Goal: Information Seeking & Learning: Learn about a topic

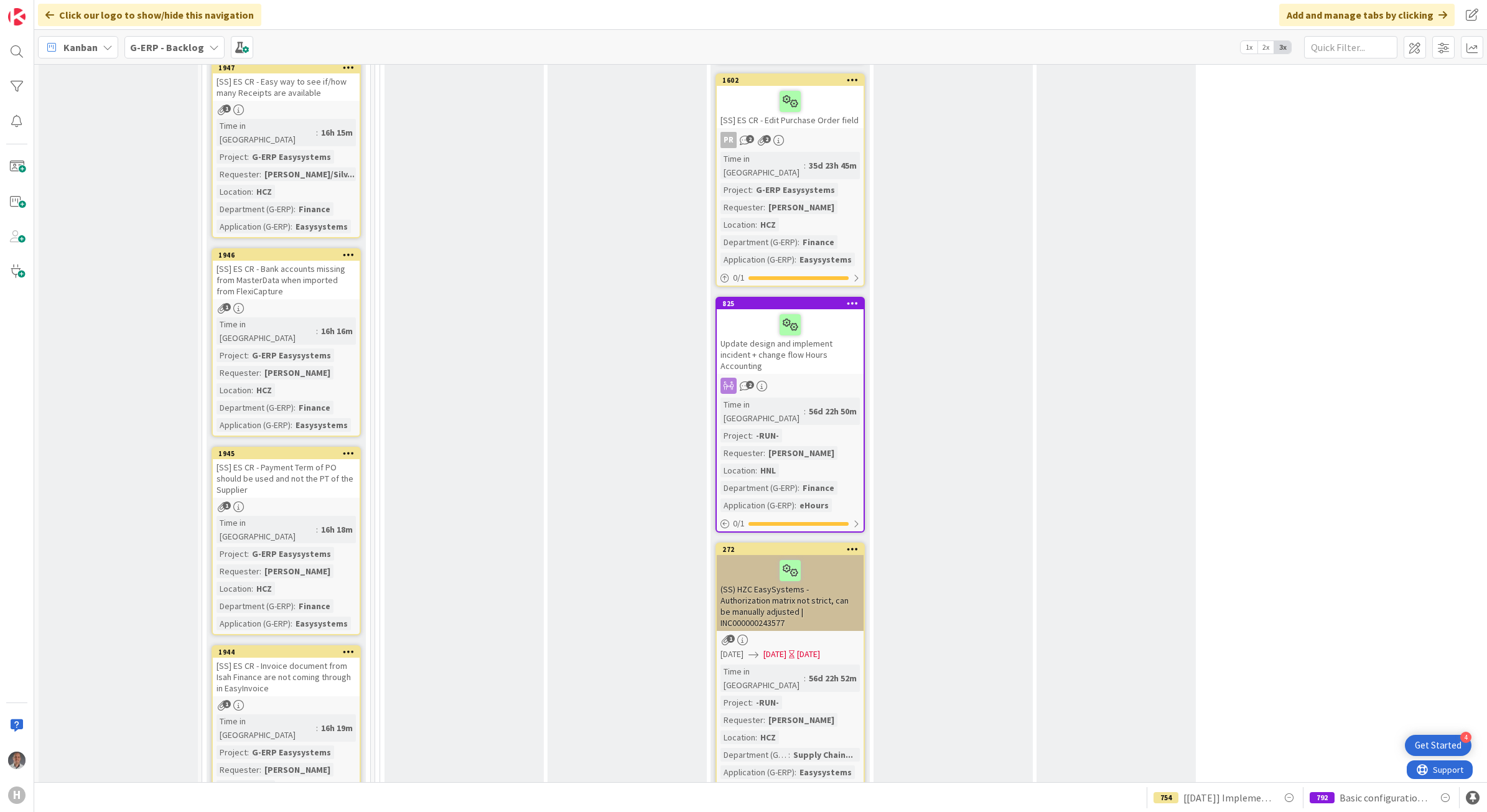
scroll to position [2954, 0]
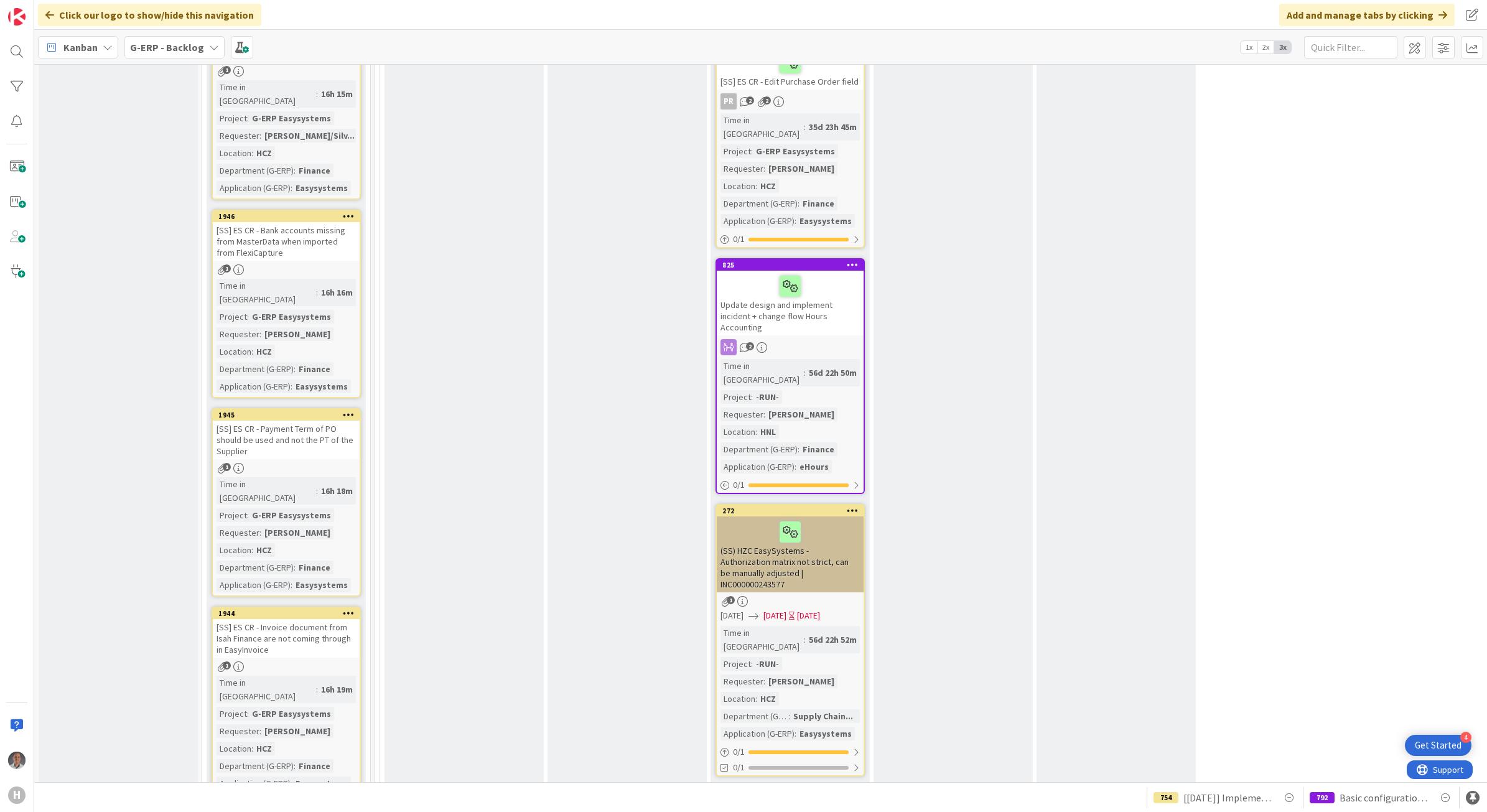
click at [264, 805] on link "Show More (10)" at bounding box center [286, 814] width 149 height 20
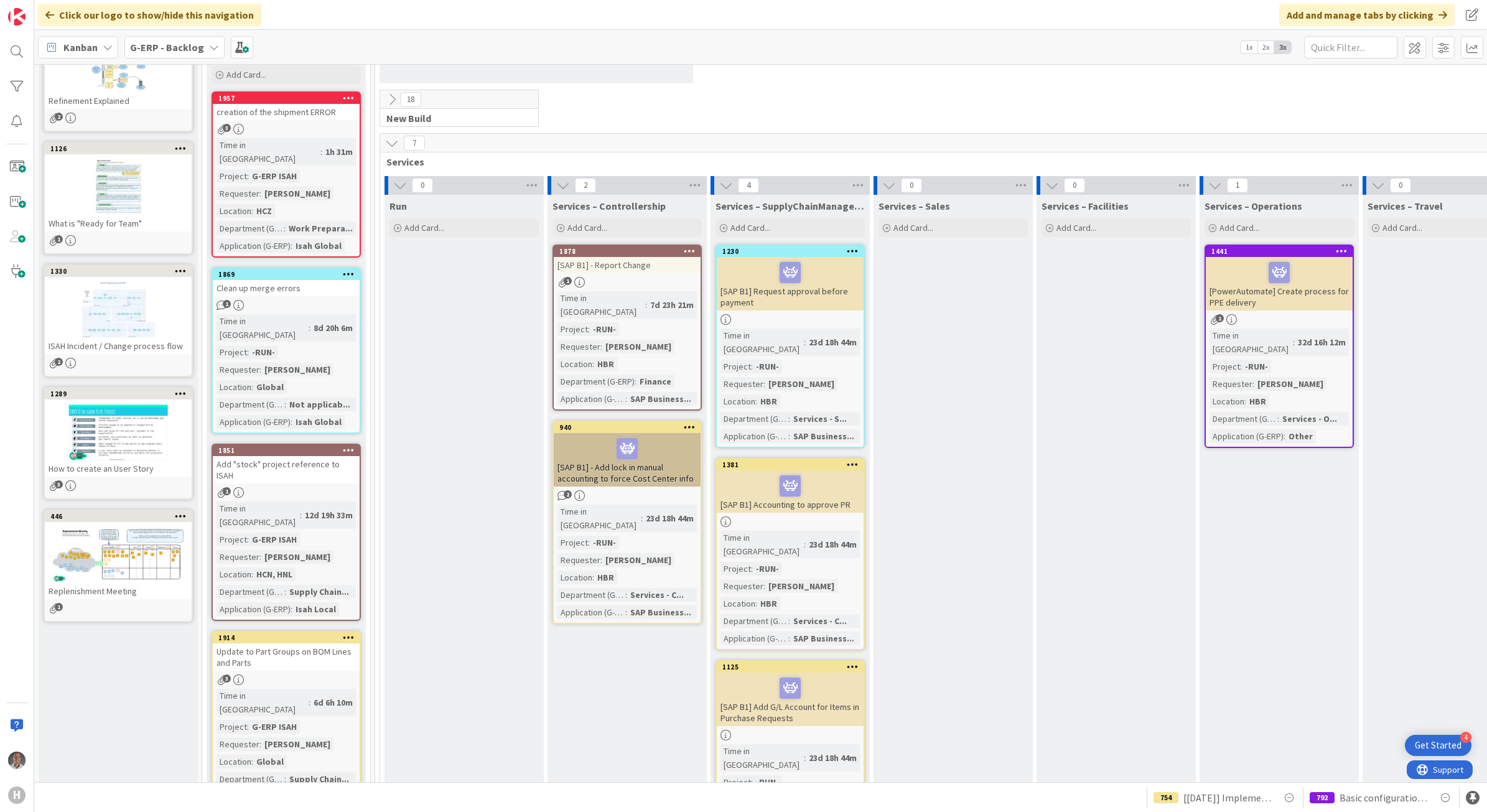
scroll to position [0, 0]
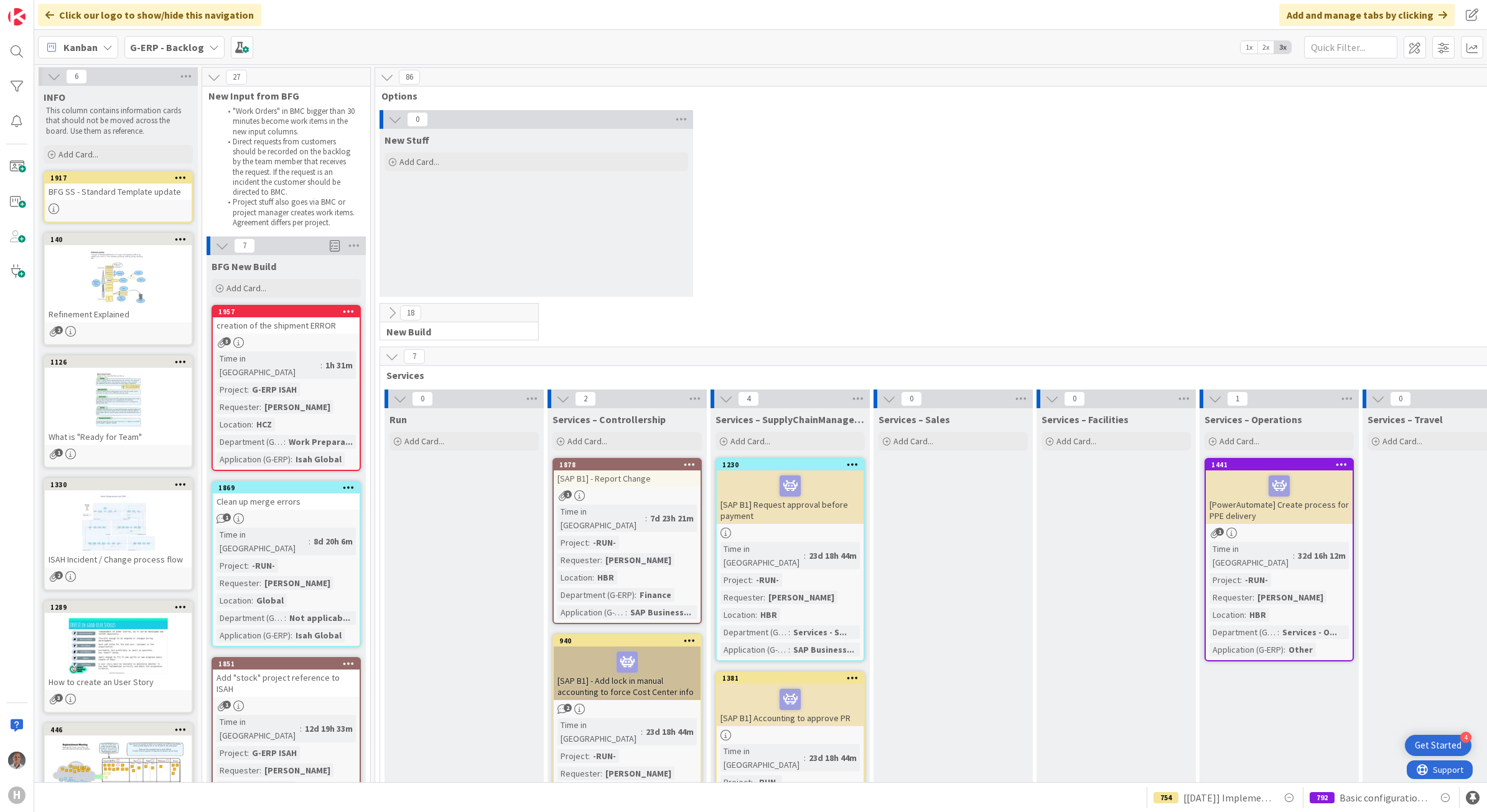
click at [389, 361] on icon at bounding box center [391, 356] width 14 height 14
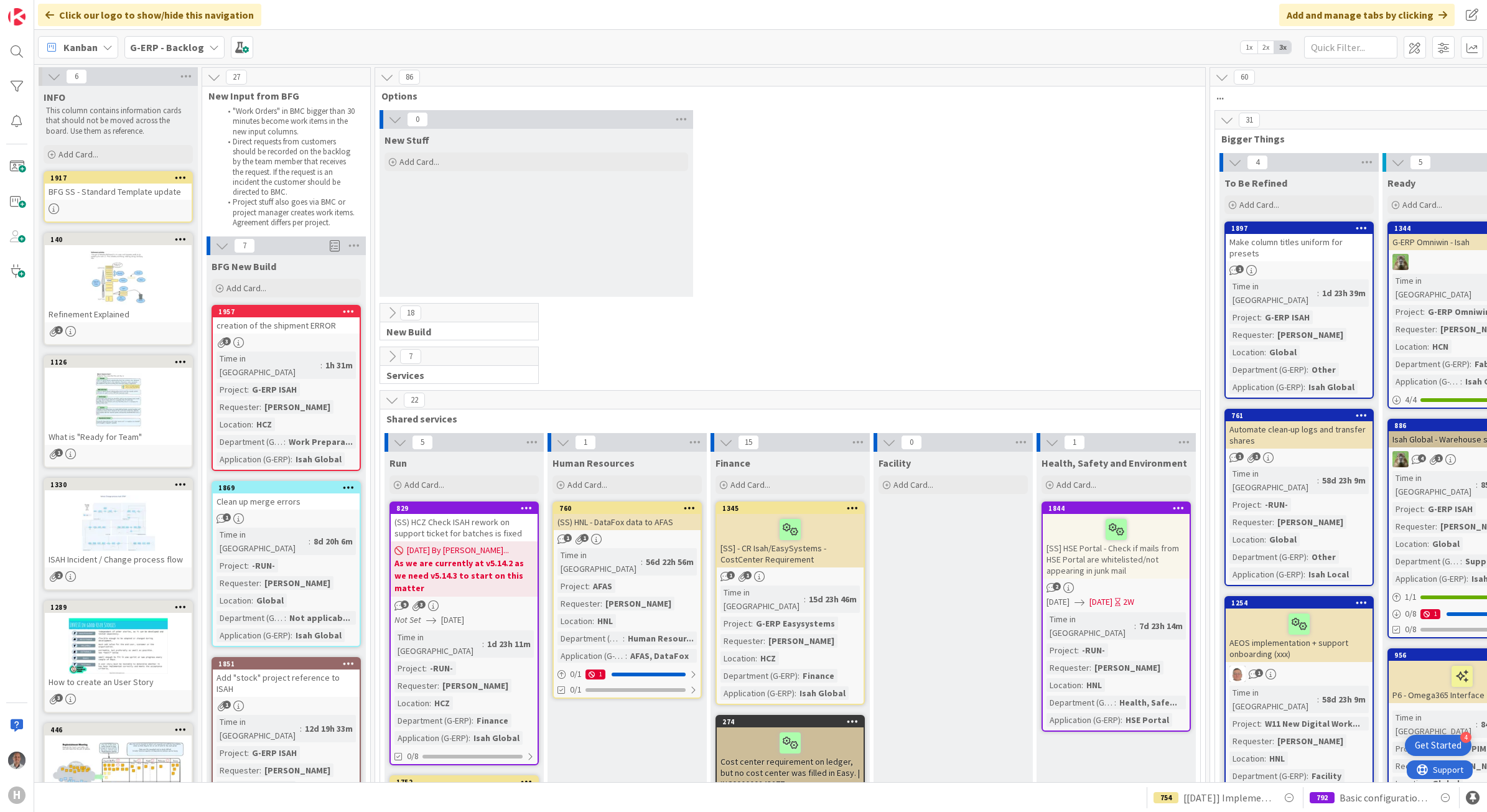
click at [390, 369] on span "Services" at bounding box center [455, 374] width 137 height 12
click at [390, 362] on icon at bounding box center [391, 356] width 14 height 14
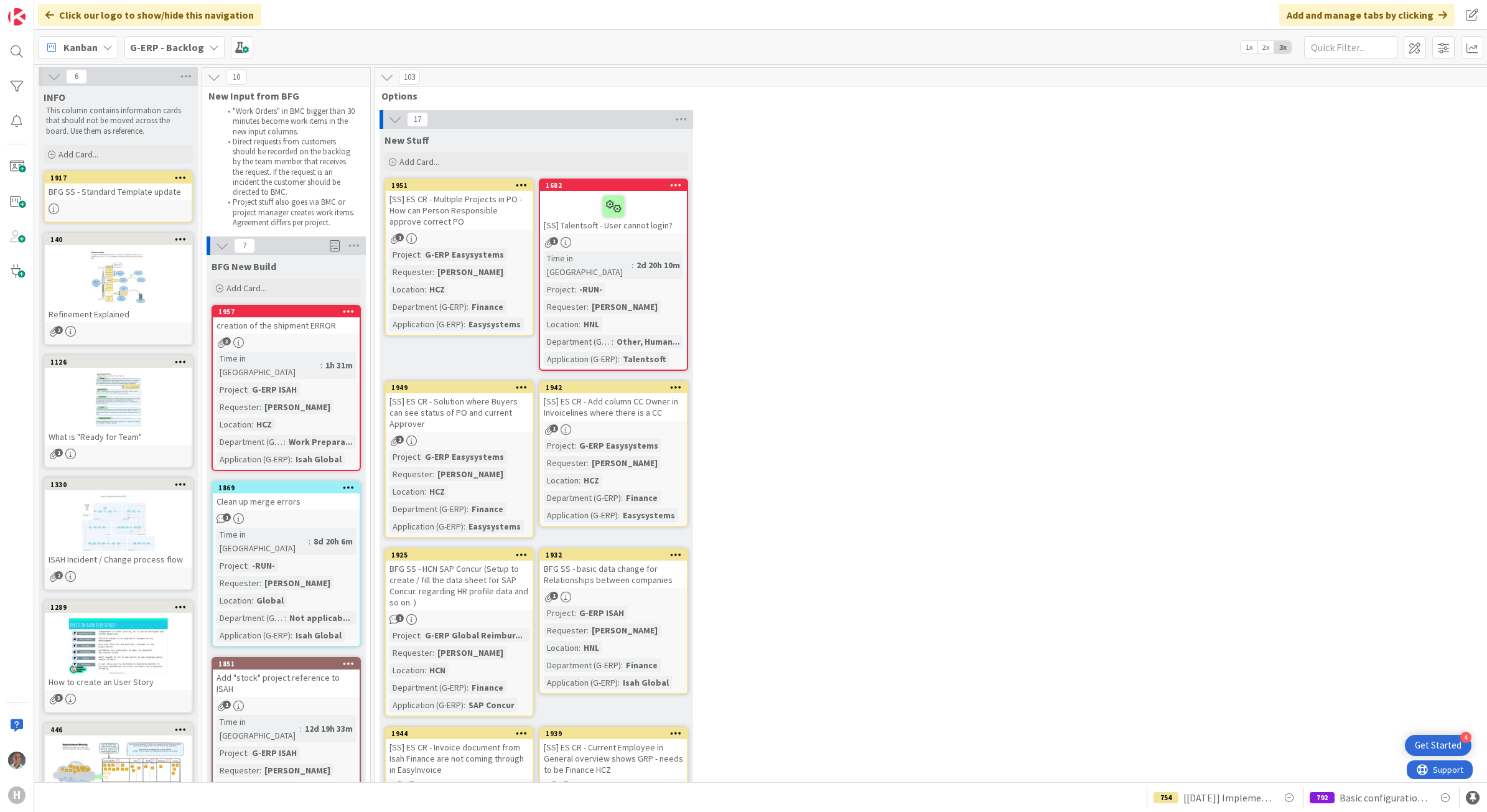
click at [186, 54] on div "G-ERP - Backlog" at bounding box center [174, 47] width 100 height 22
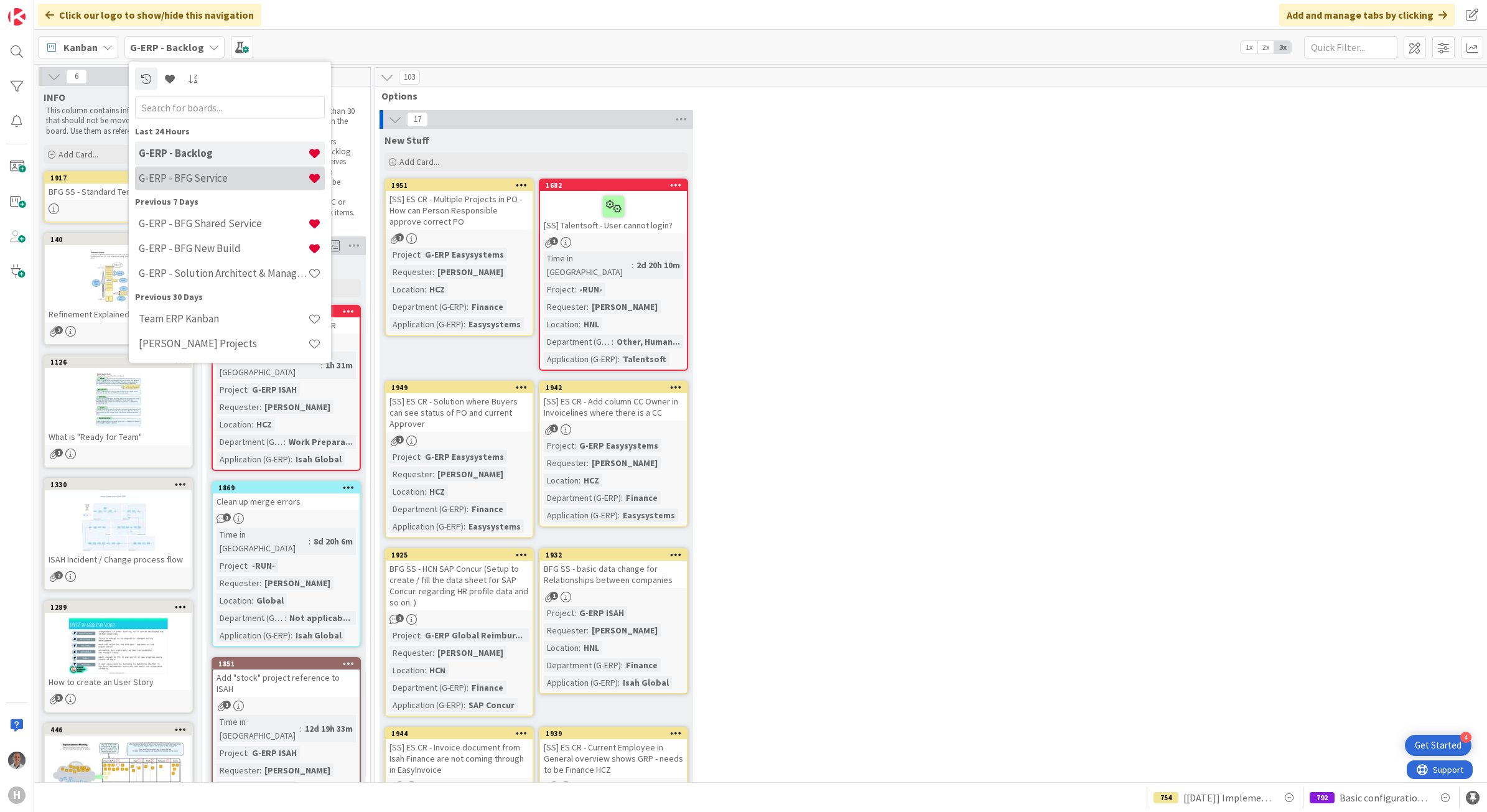
click at [185, 182] on h4 "G-ERP - BFG Service" at bounding box center [223, 177] width 170 height 12
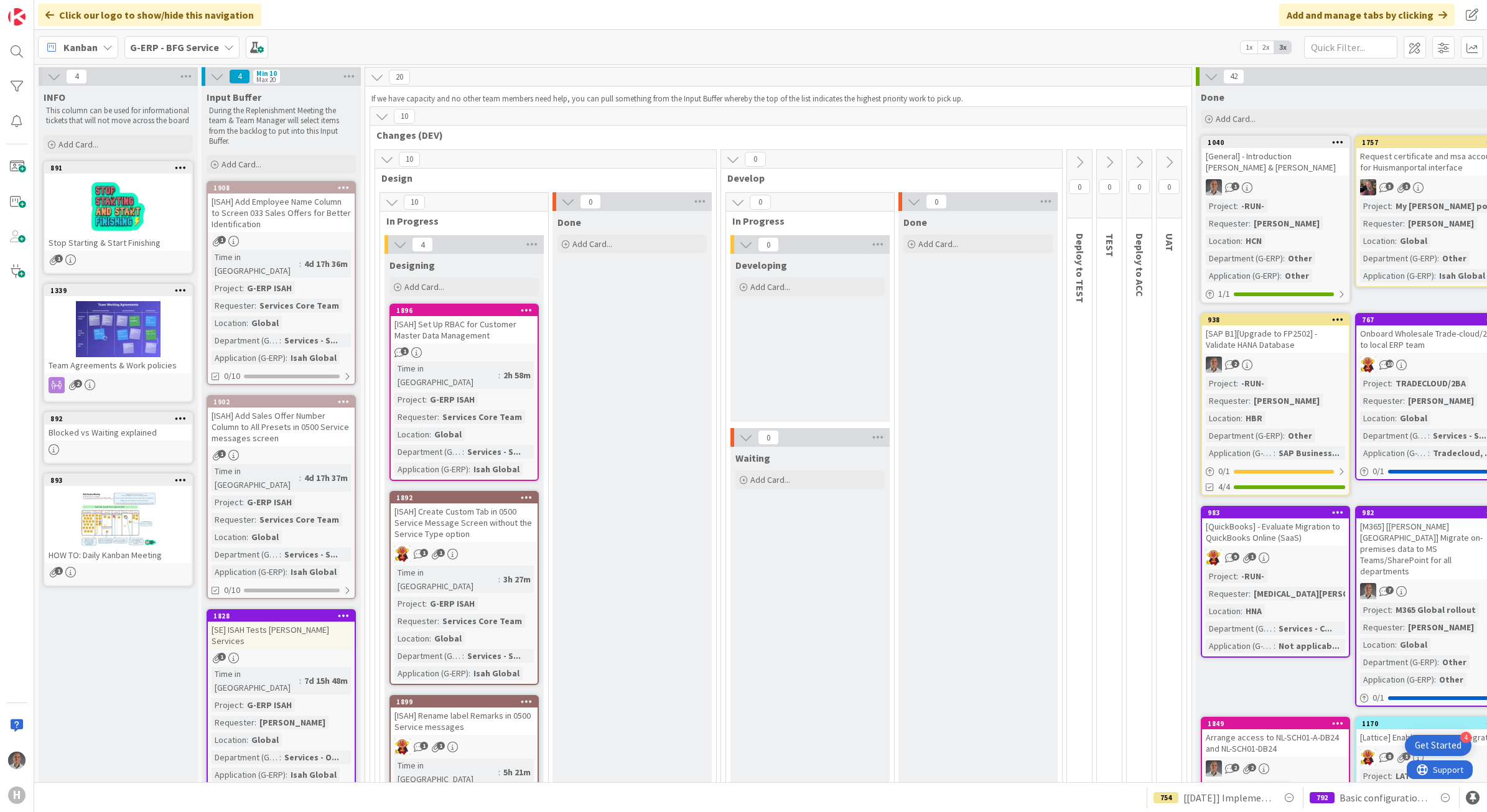
click at [200, 51] on b "G-ERP - BFG Service" at bounding box center [174, 47] width 89 height 12
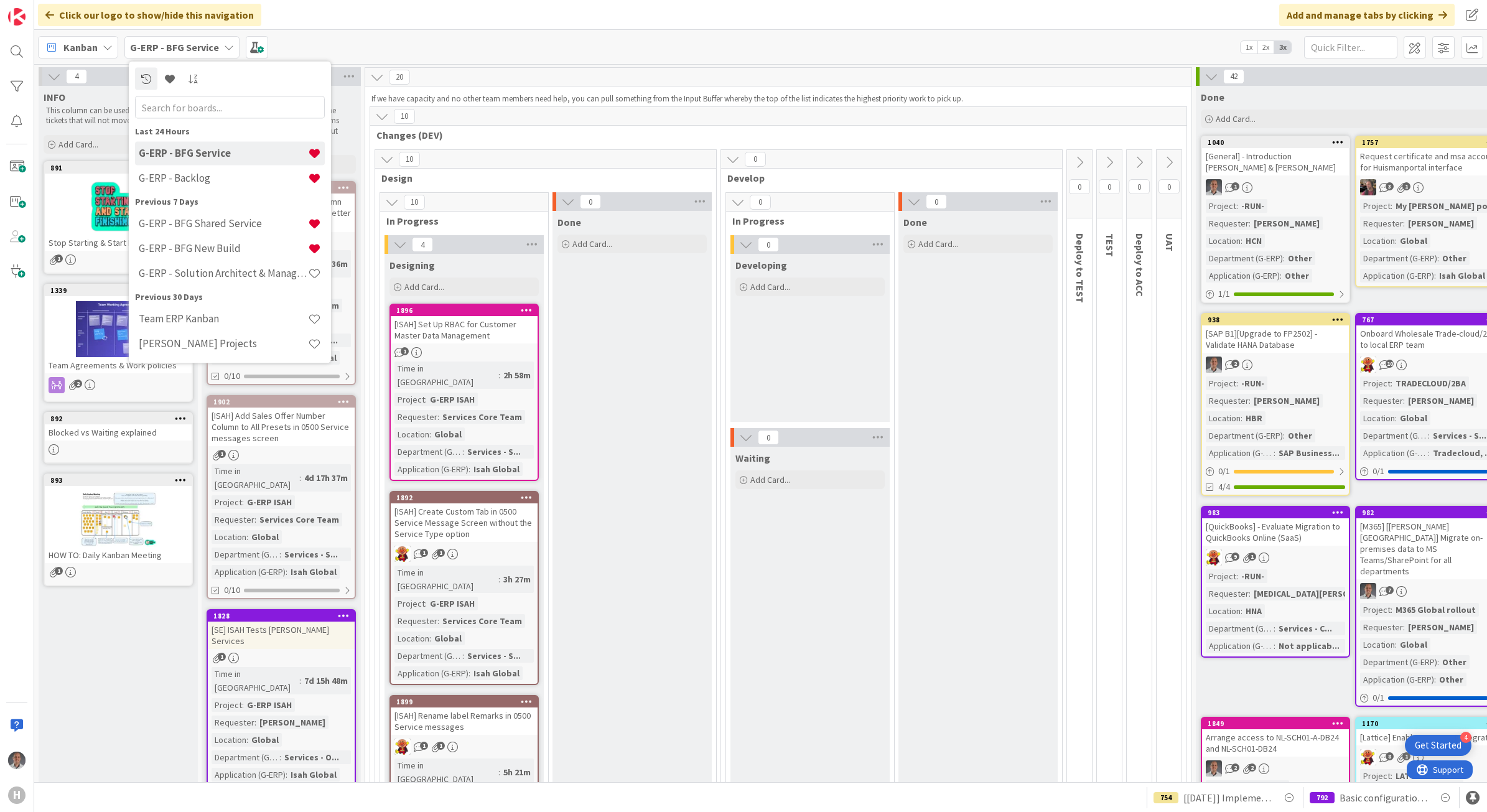
click at [222, 157] on h4 "G-ERP - BFG Service" at bounding box center [223, 153] width 170 height 12
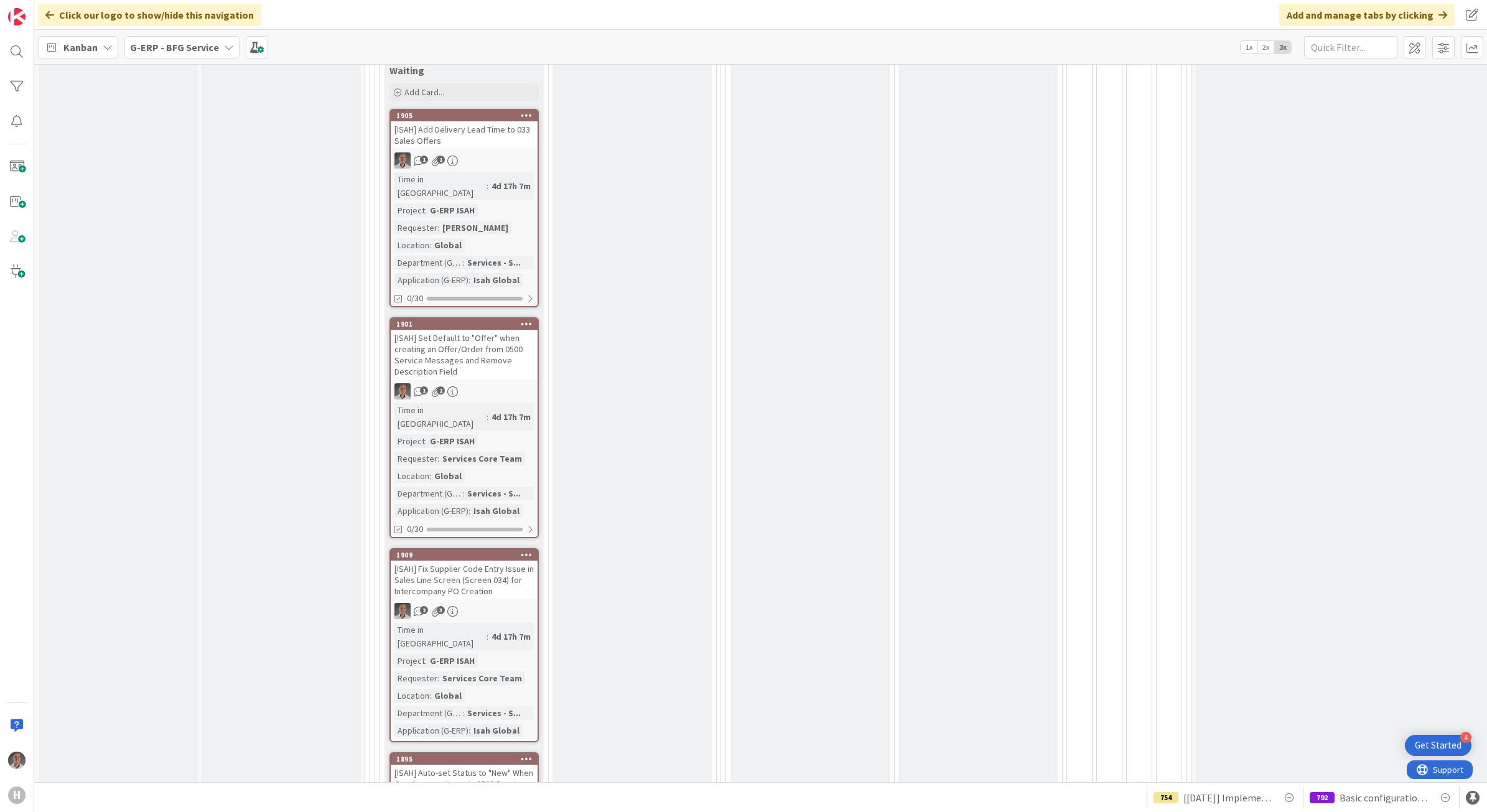
scroll to position [1166, 0]
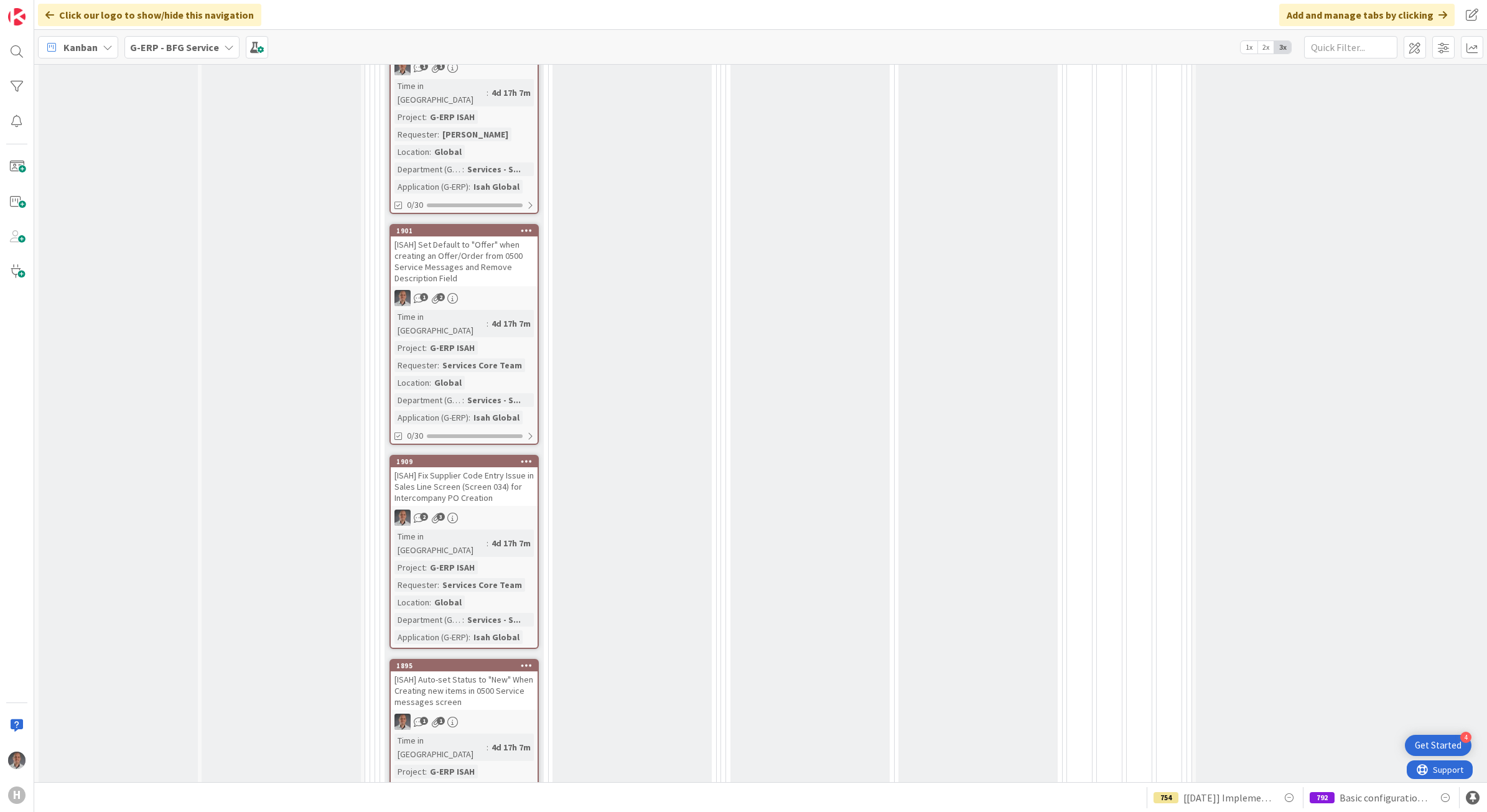
click at [492, 236] on div "[ISAH] Set Default to "Offer" when creating an Offer/Order from 0500 Service Me…" at bounding box center [464, 261] width 147 height 50
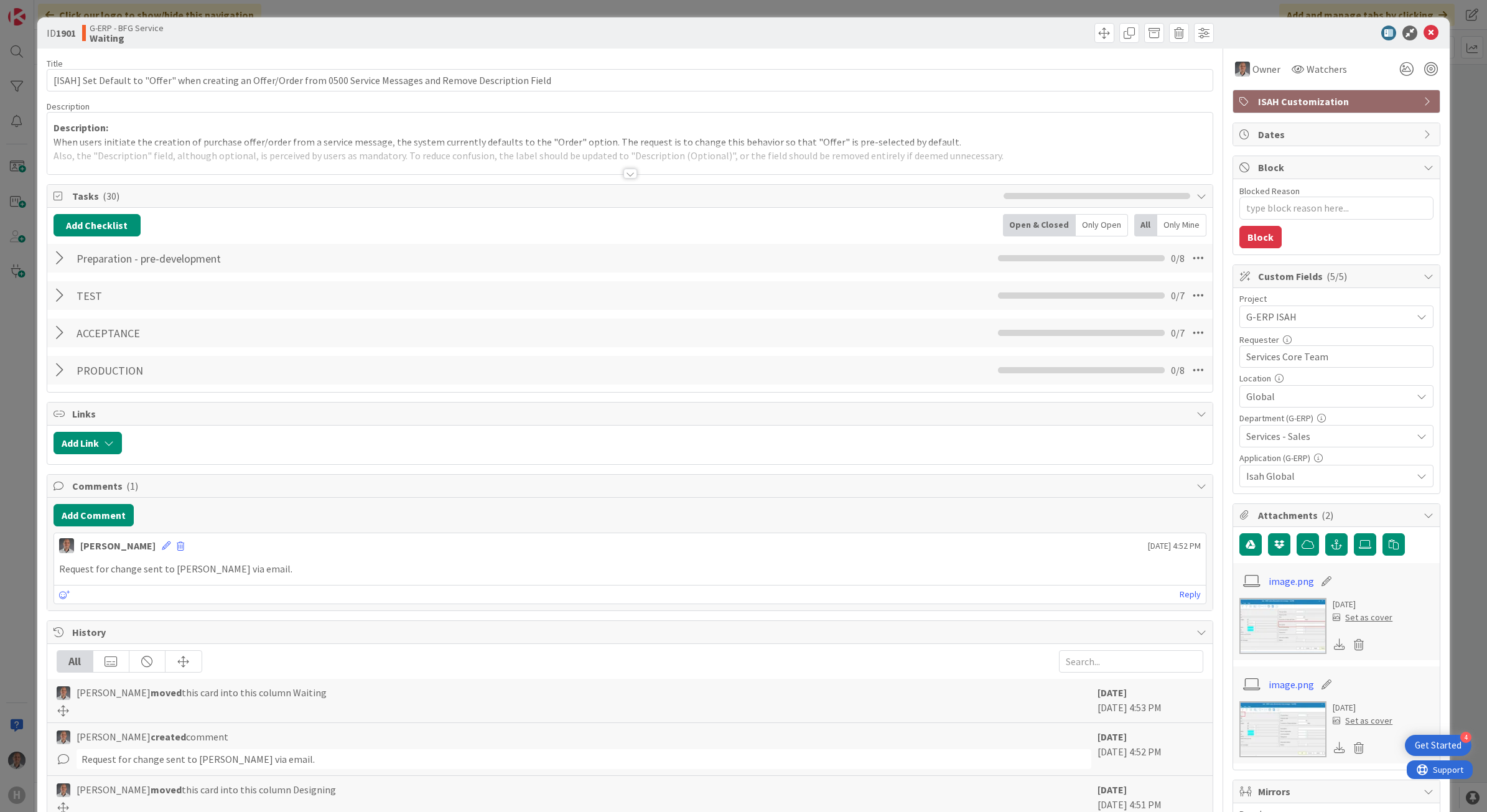
click at [1426, 30] on icon at bounding box center [1431, 33] width 15 height 15
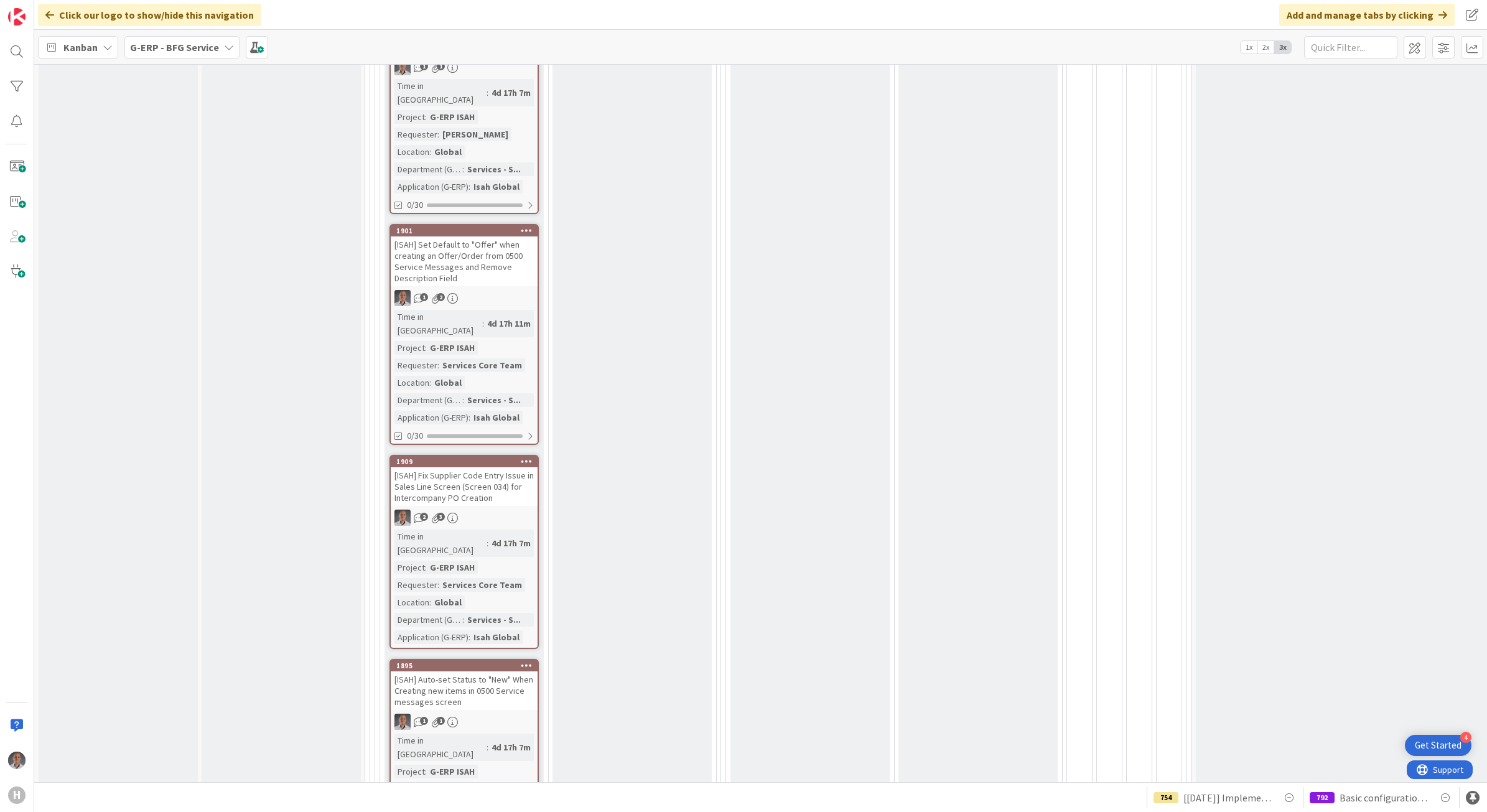
click at [484, 467] on div "[ISAH] Fix Supplier Code Entry Issue in Sales Line Screen (Screen 034) for Inte…" at bounding box center [464, 487] width 147 height 39
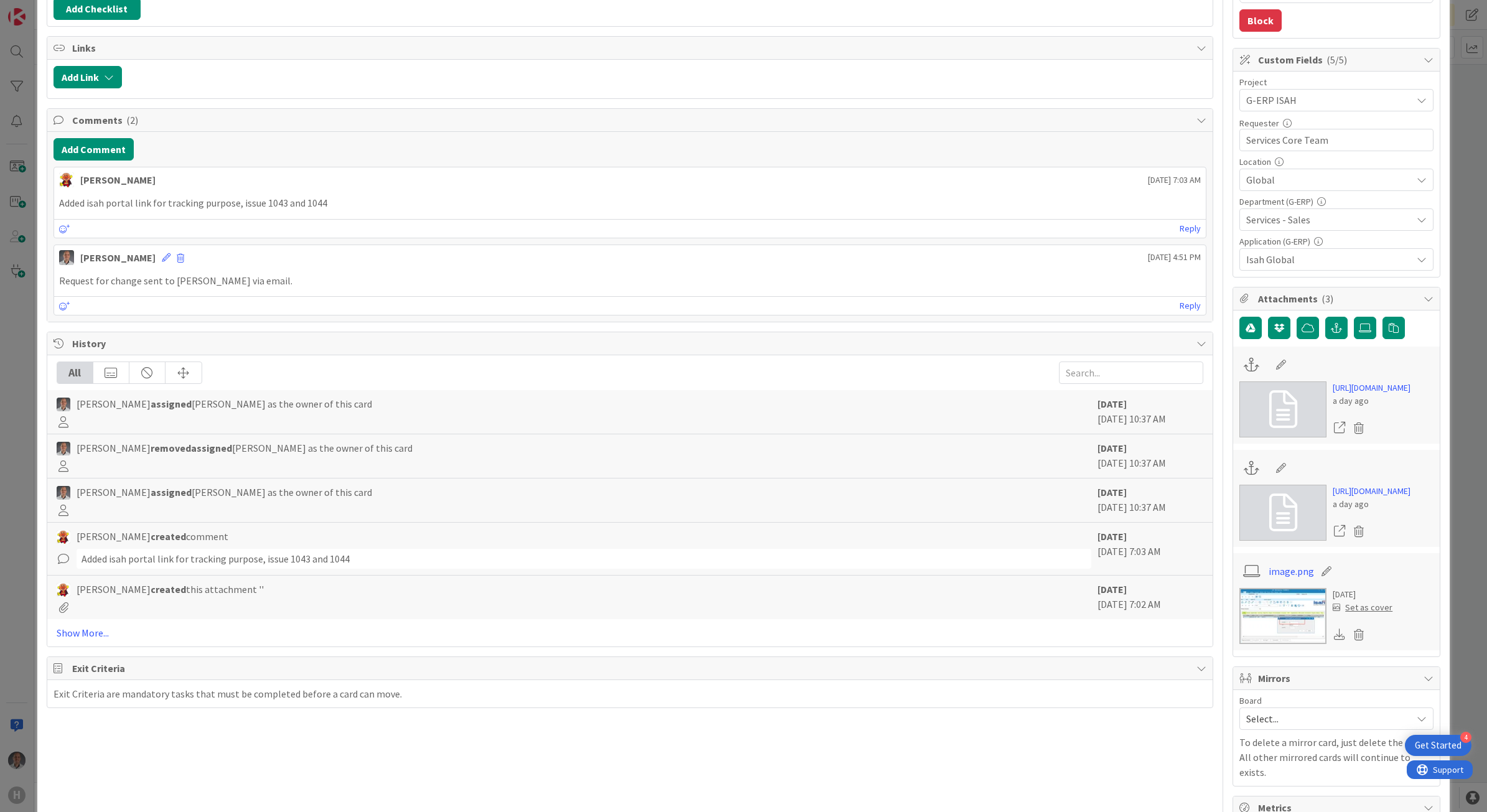
scroll to position [233, 0]
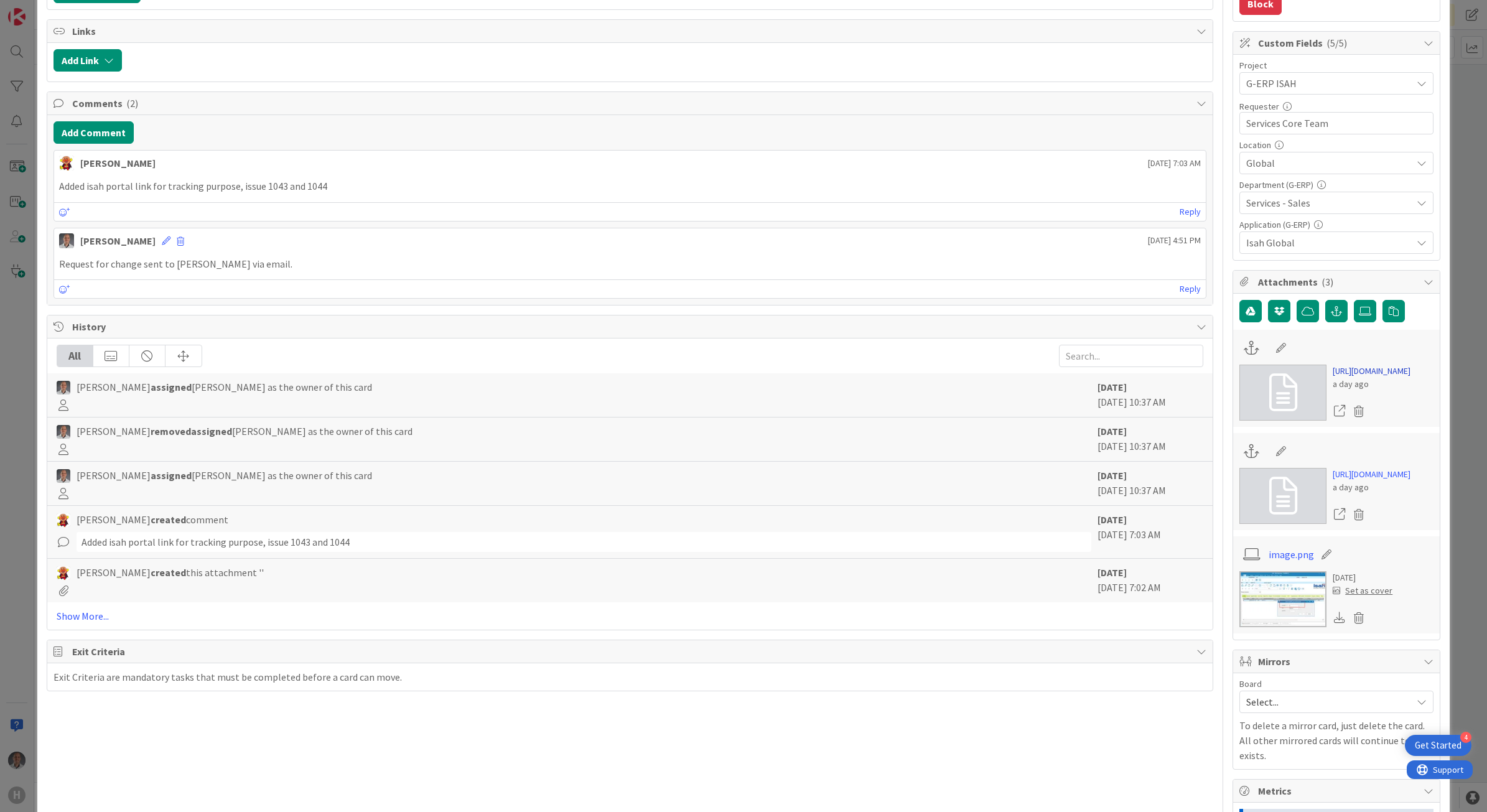
click at [1335, 377] on link "[URL][DOMAIN_NAME]" at bounding box center [1371, 371] width 78 height 13
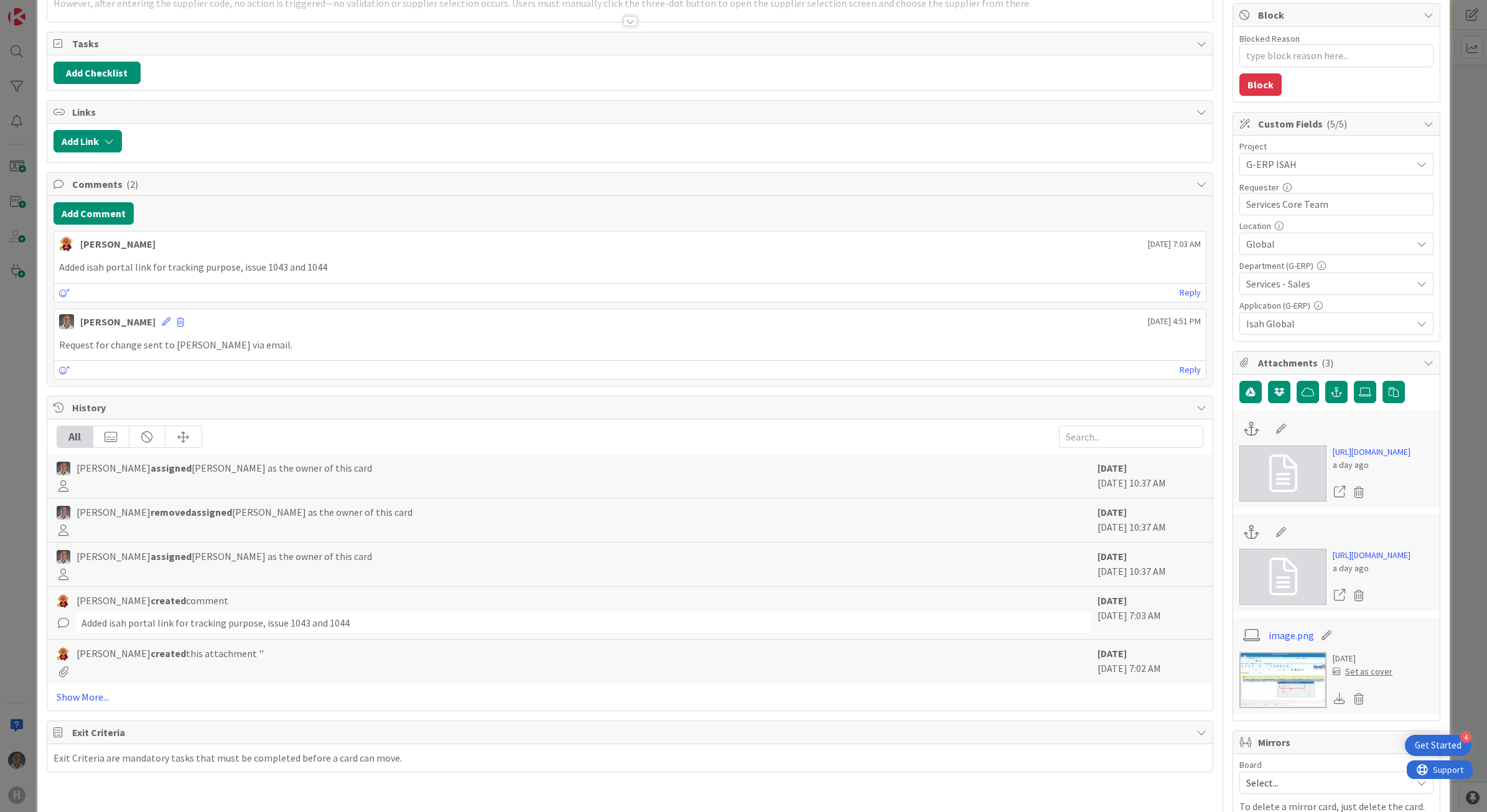
scroll to position [0, 0]
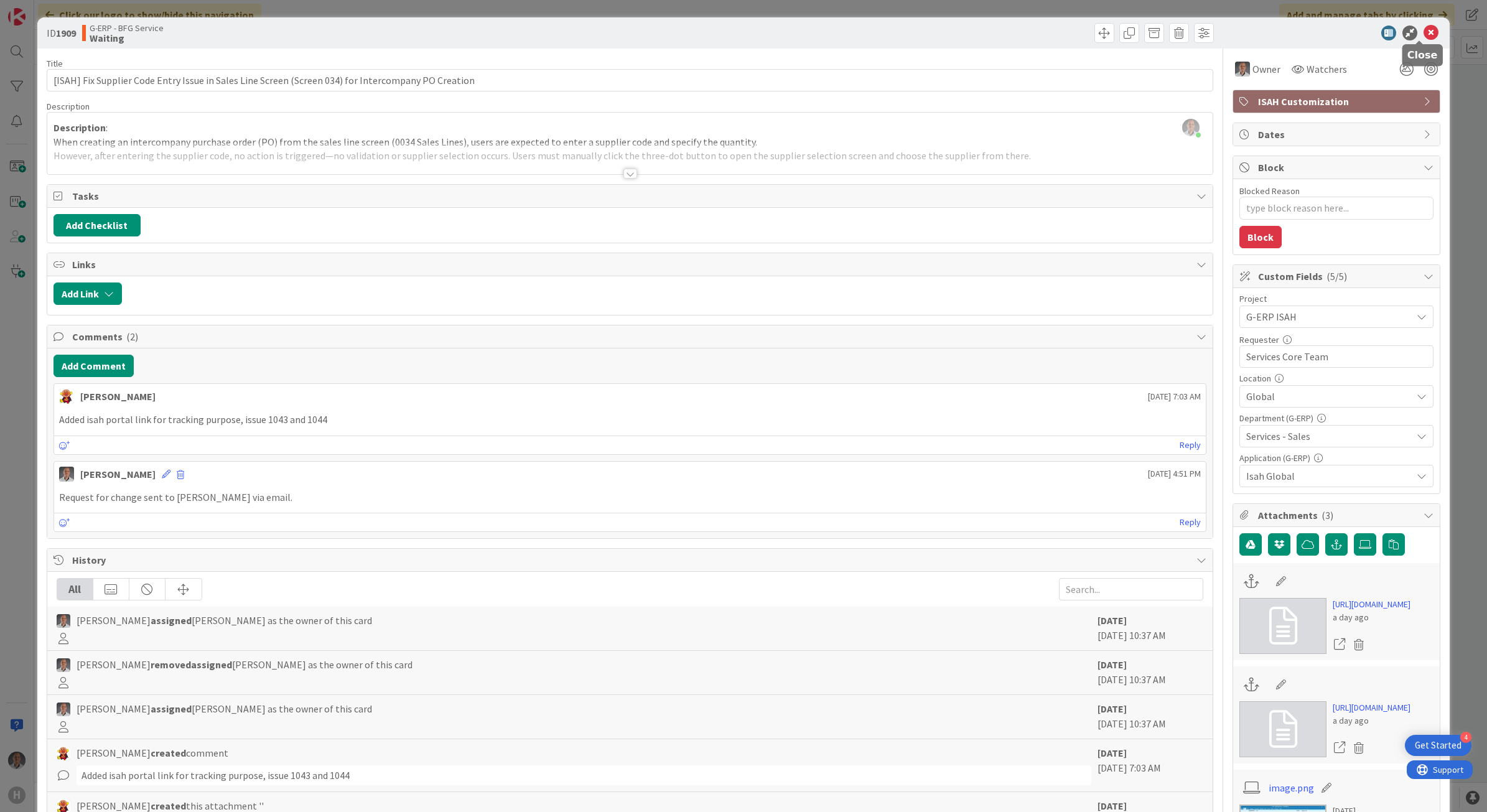
click at [1424, 31] on icon at bounding box center [1431, 33] width 15 height 15
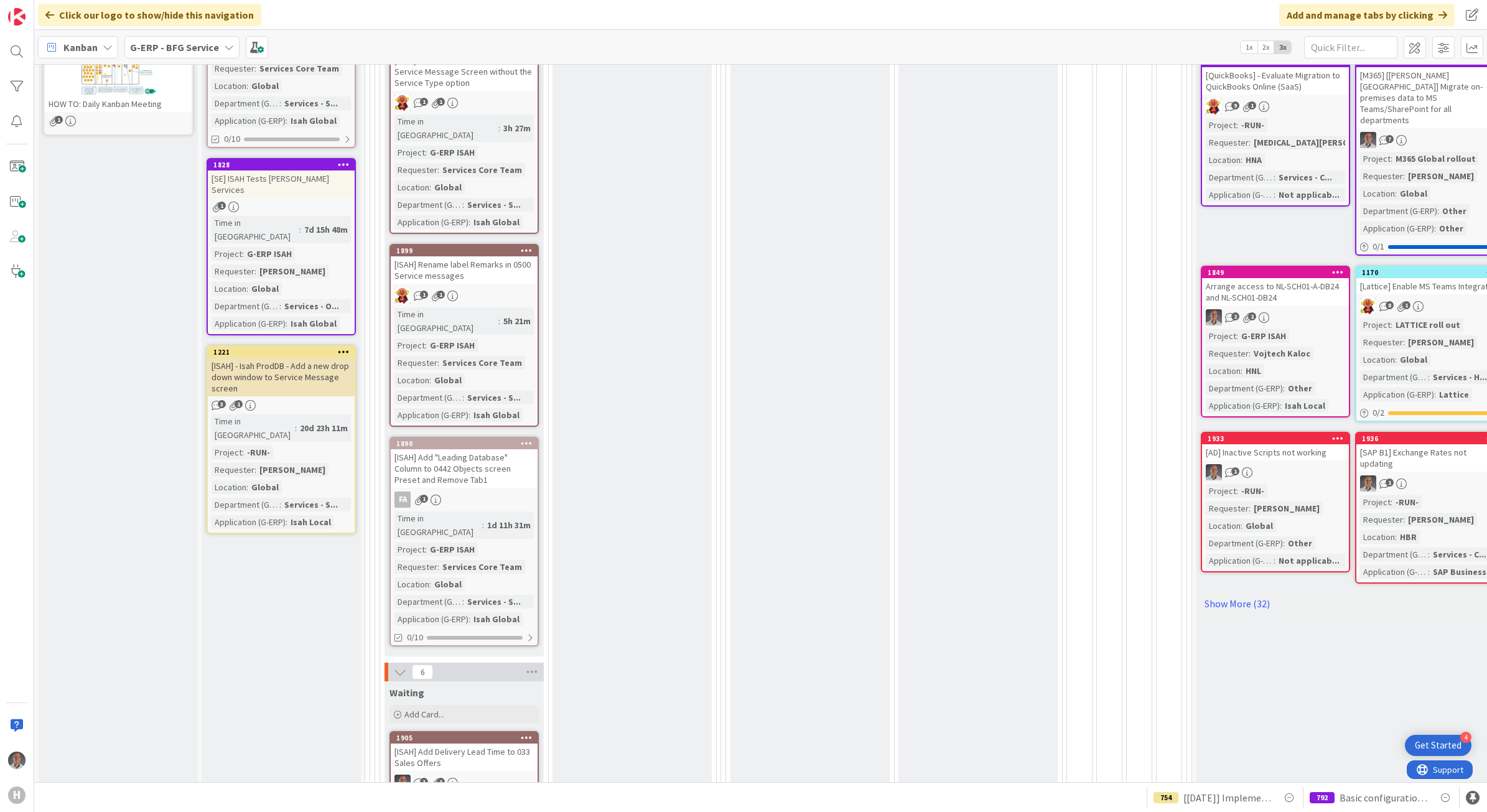
scroll to position [389, 0]
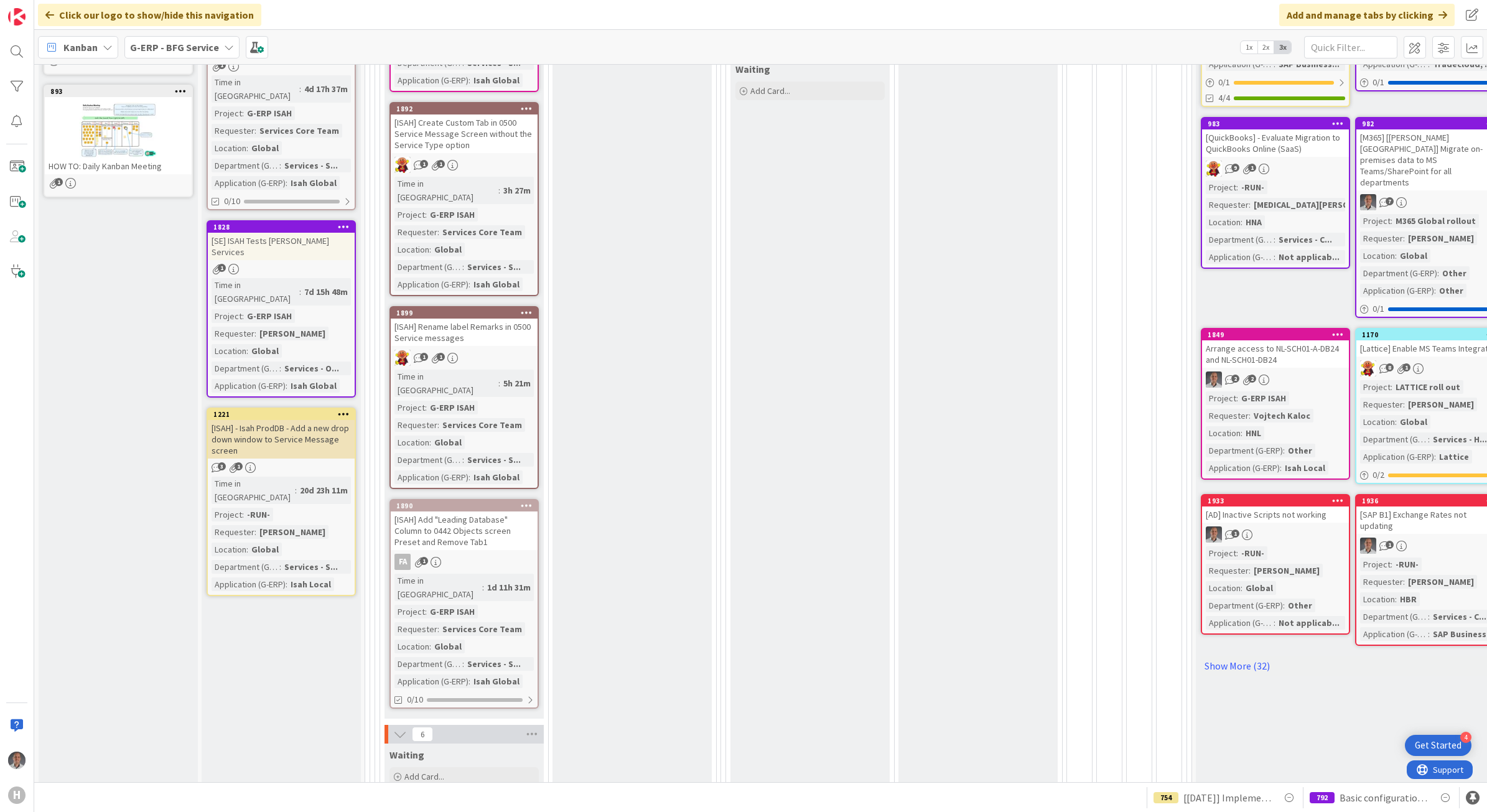
click at [490, 512] on div "[ISAH] Add "Leading Database" Column to 0442 Objects screen Preset and Remove T…" at bounding box center [464, 531] width 147 height 39
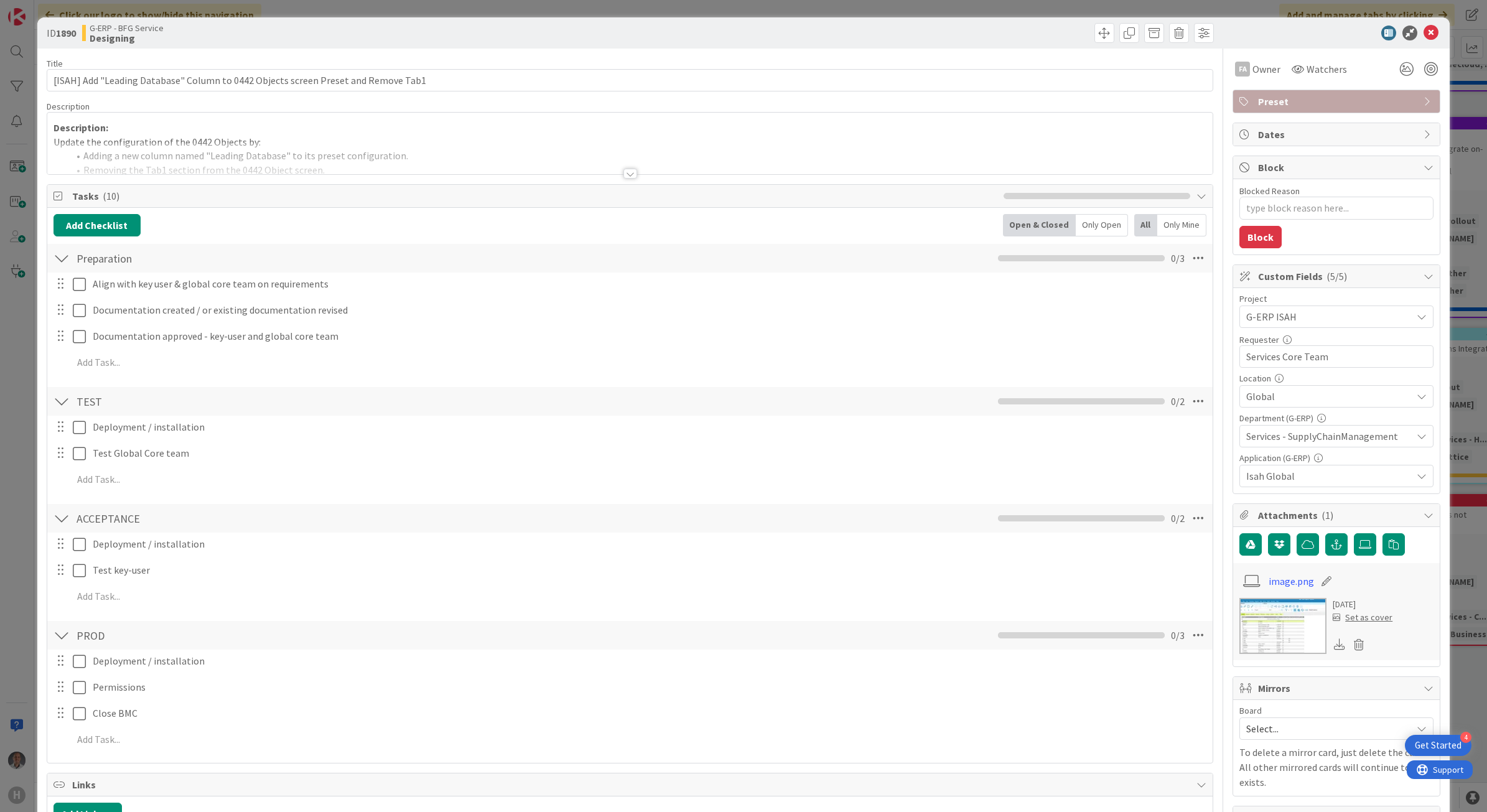
click at [617, 177] on div "Title 82 / 128 [ISAH] Add "Leading Database" Column to 0442 Objects screen Pres…" at bounding box center [630, 664] width 1167 height 1232
drag, startPoint x: 617, startPoint y: 177, endPoint x: 625, endPoint y: 173, distance: 8.9
click at [625, 173] on div at bounding box center [630, 173] width 14 height 10
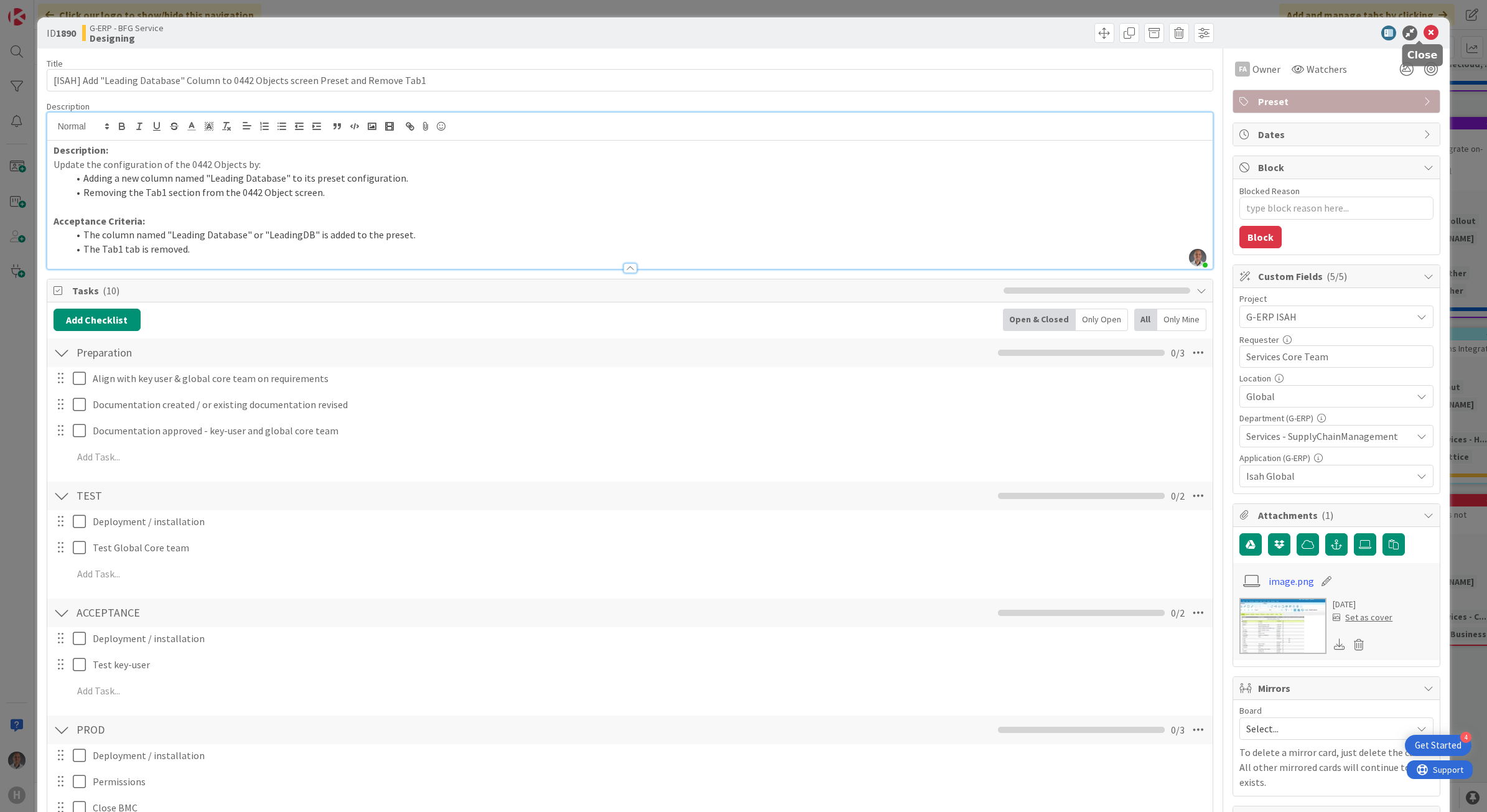
click at [1424, 27] on icon at bounding box center [1431, 33] width 15 height 15
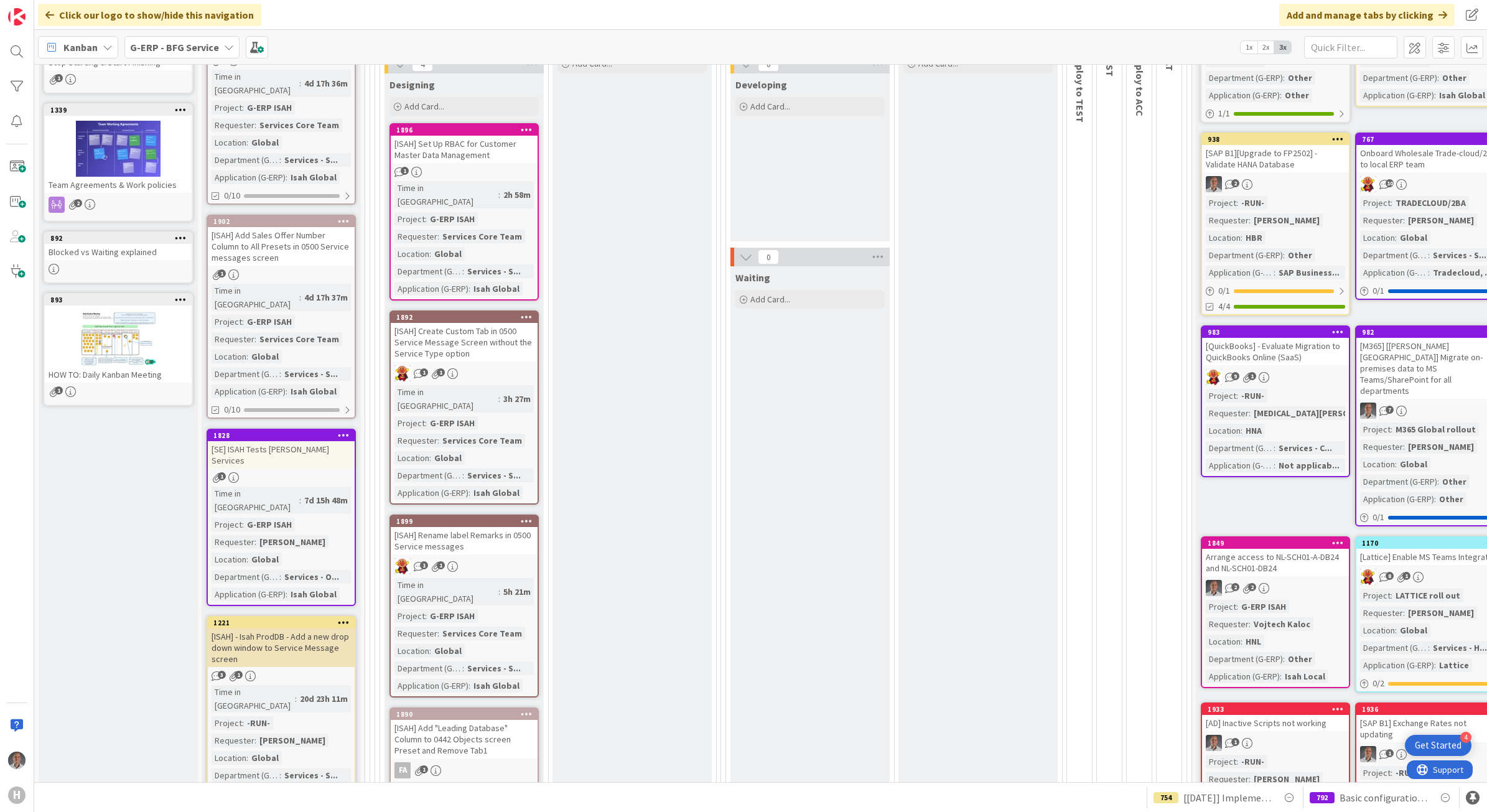
scroll to position [156, 0]
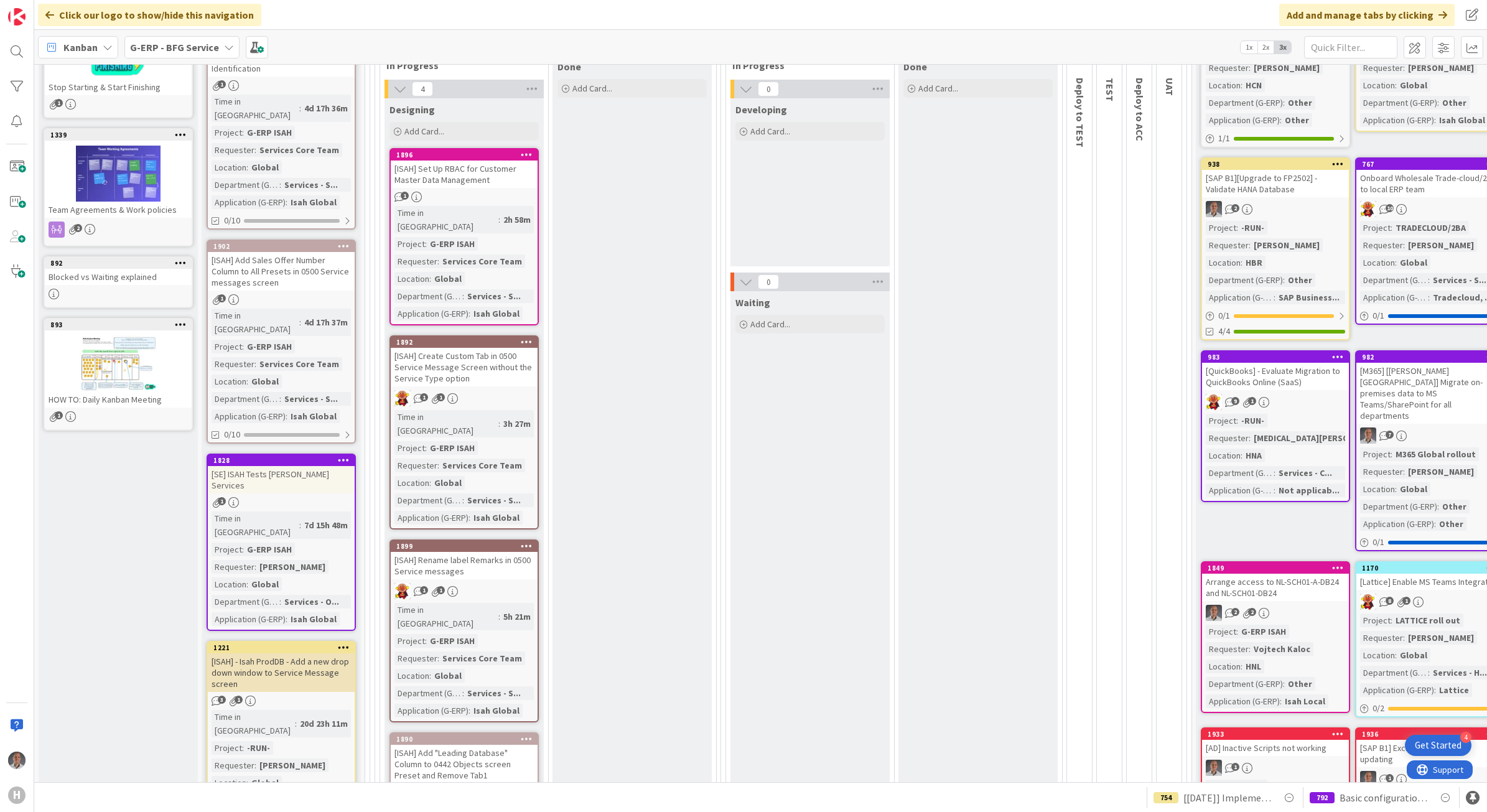
click at [507, 349] on div "[ISAH] Create Custom Tab in 0500 Service Message Screen without the Service Typ…" at bounding box center [464, 367] width 147 height 39
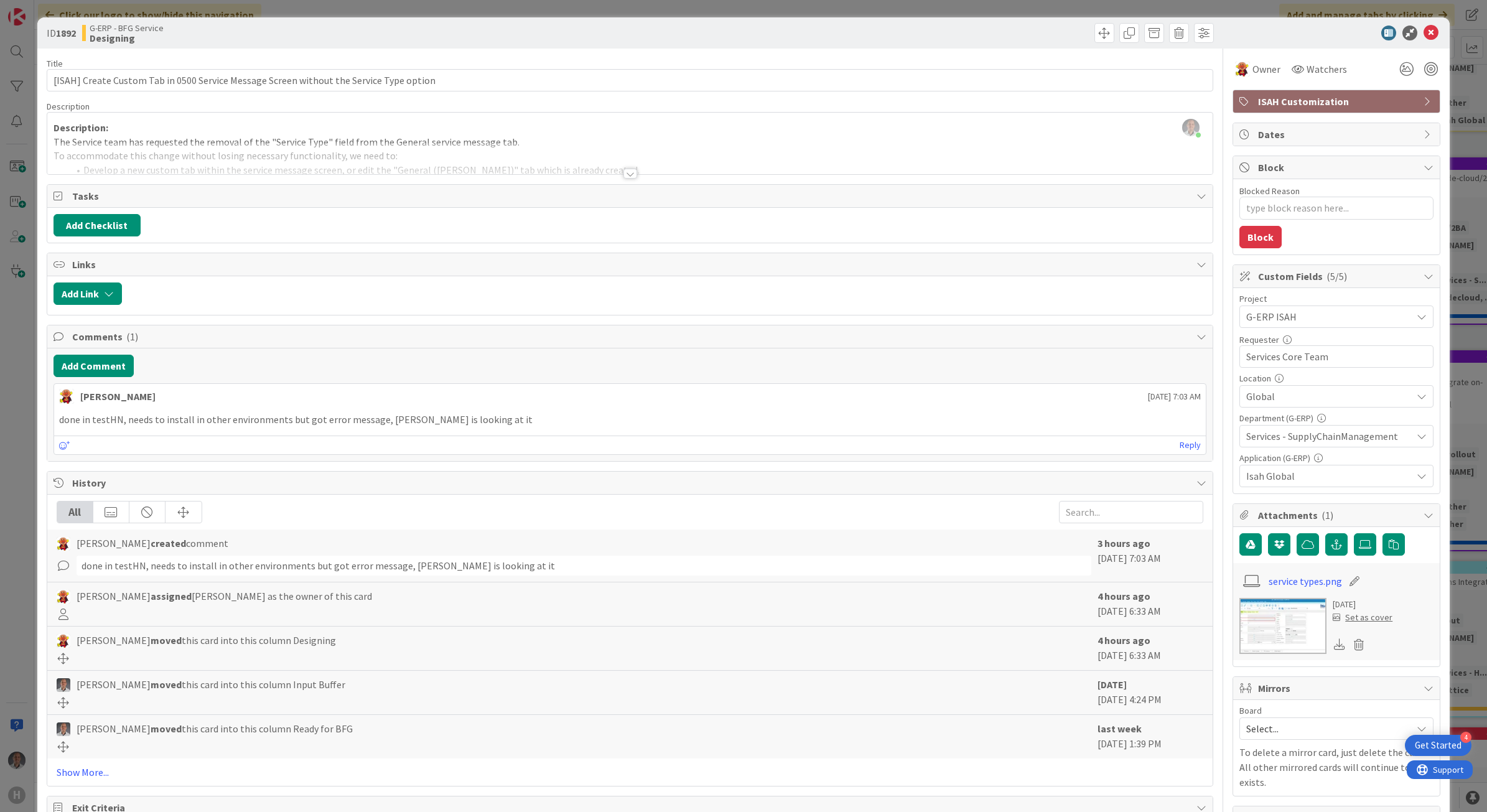
click at [623, 177] on div at bounding box center [630, 173] width 14 height 10
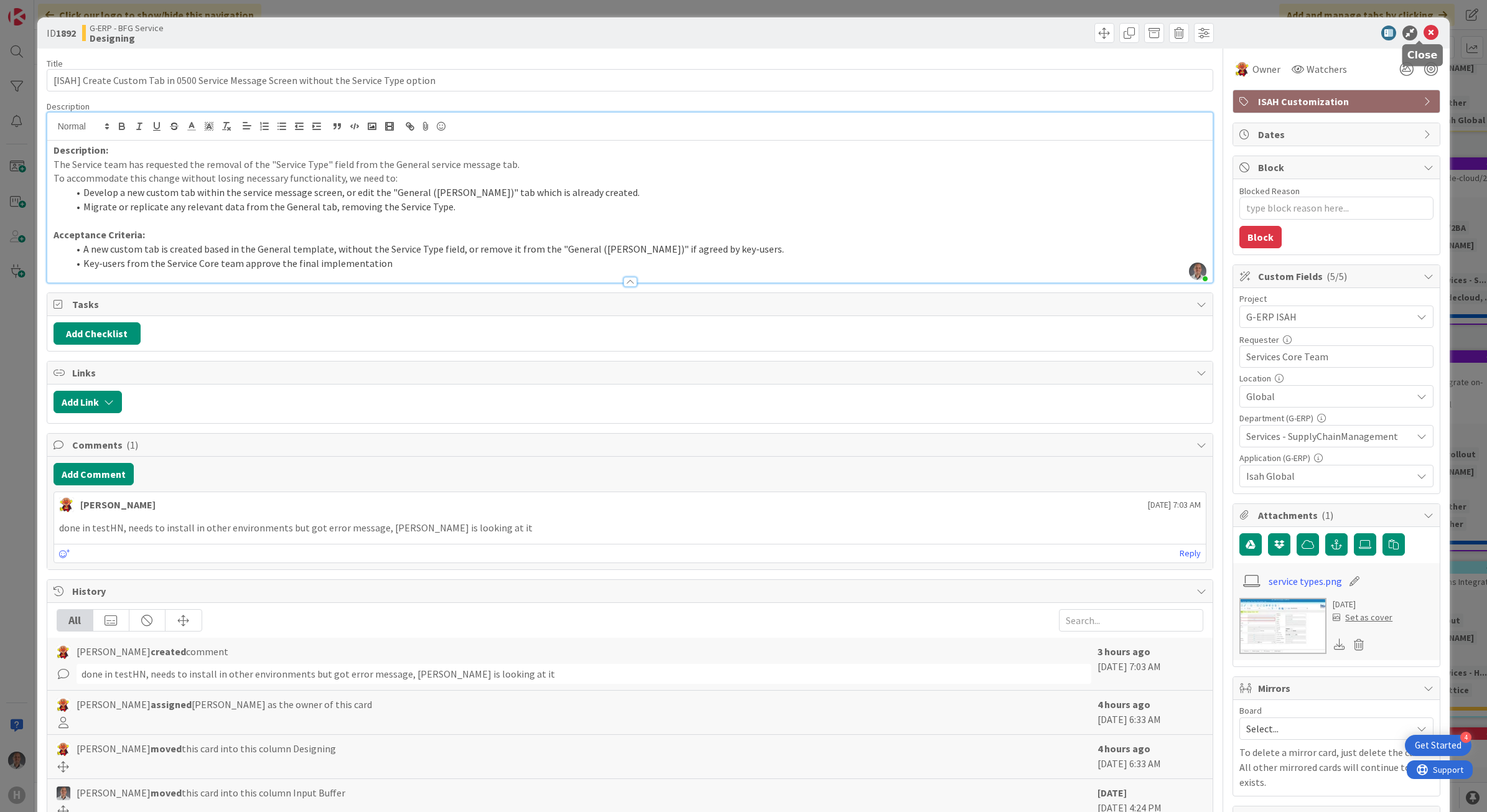
click at [1424, 27] on icon at bounding box center [1431, 33] width 15 height 15
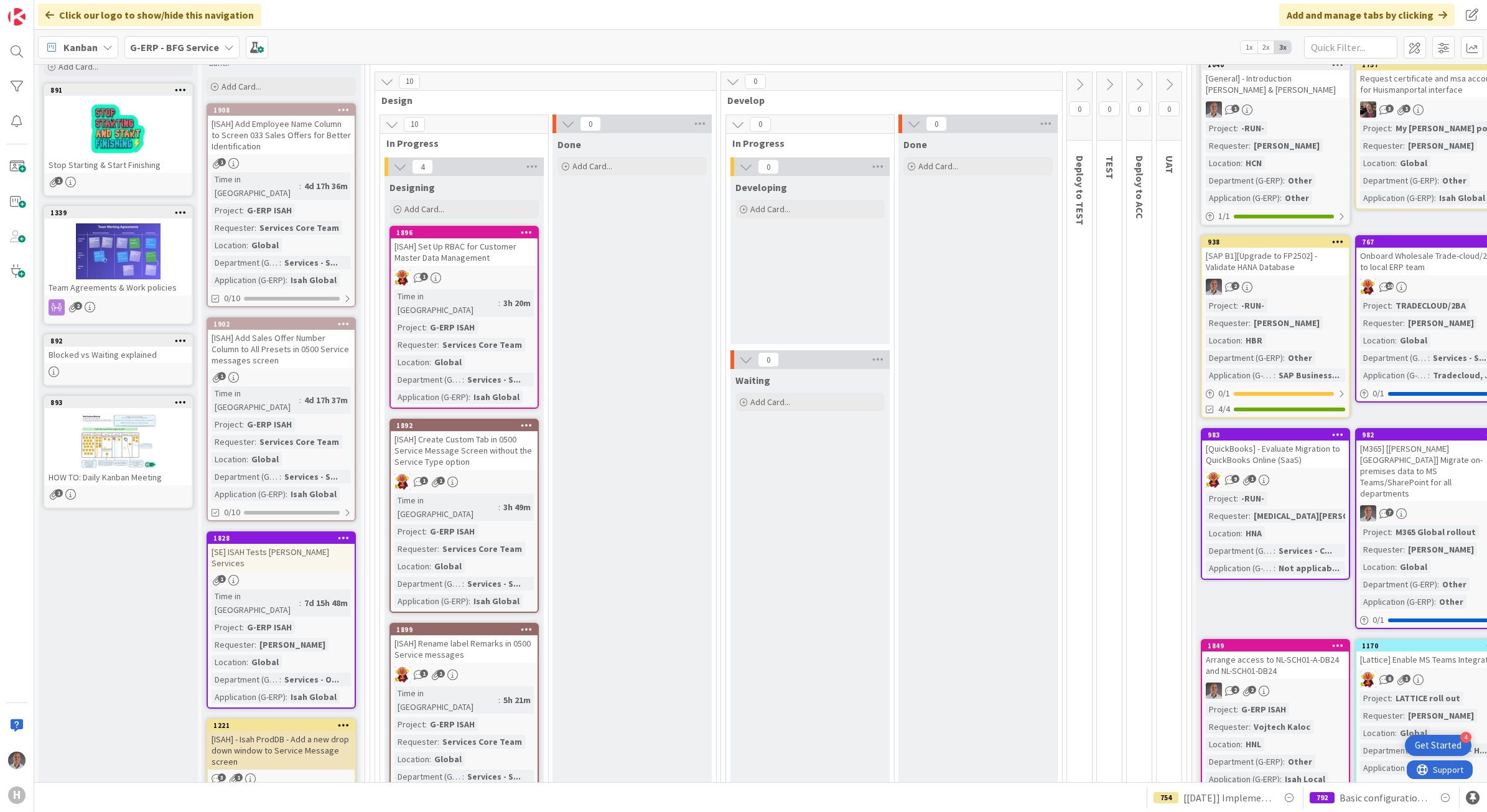
click at [484, 253] on div "[ISAH] Set Up RBAC for Customer Master Data Management" at bounding box center [464, 252] width 147 height 27
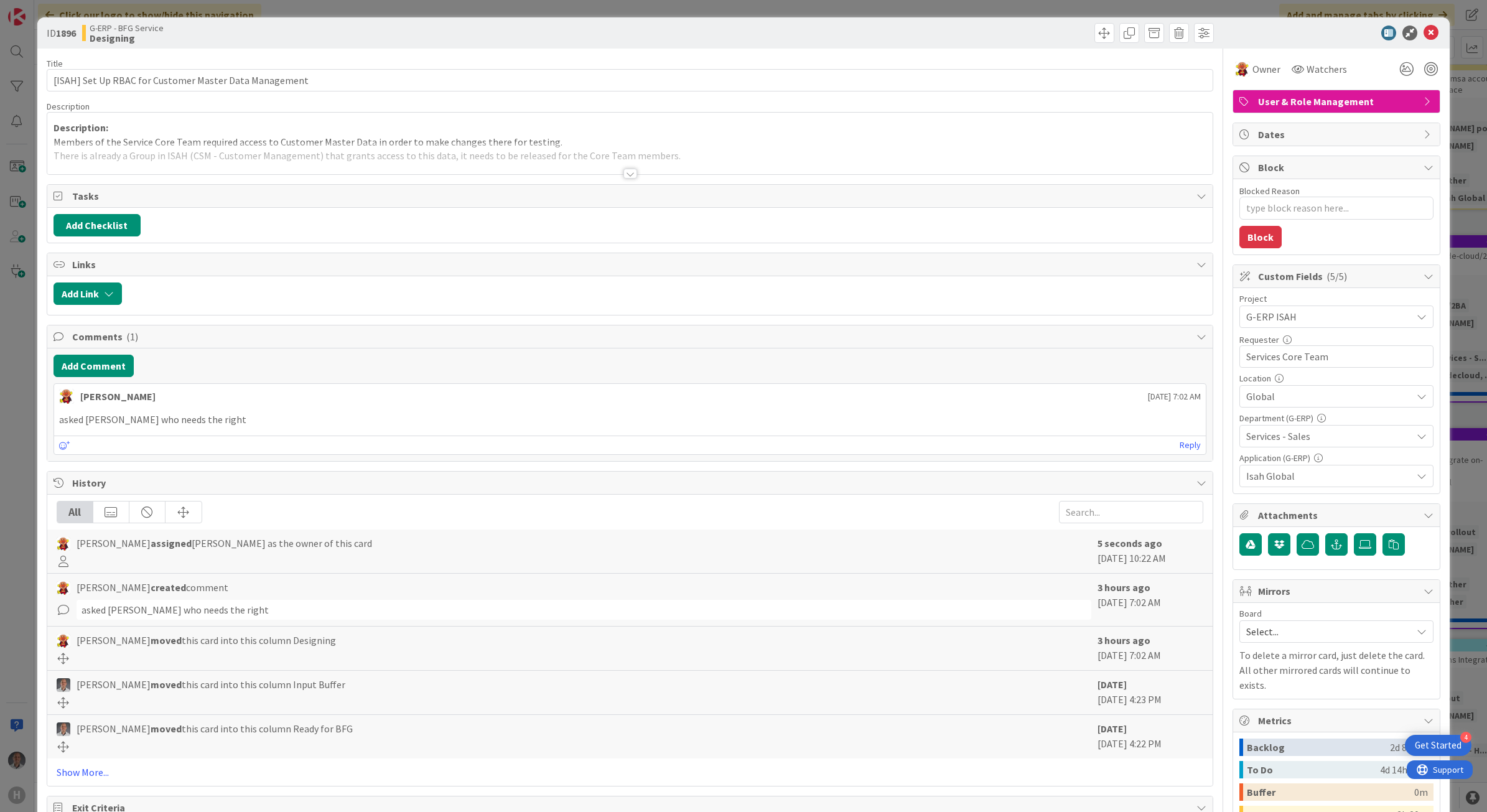
click at [626, 177] on div at bounding box center [630, 173] width 14 height 10
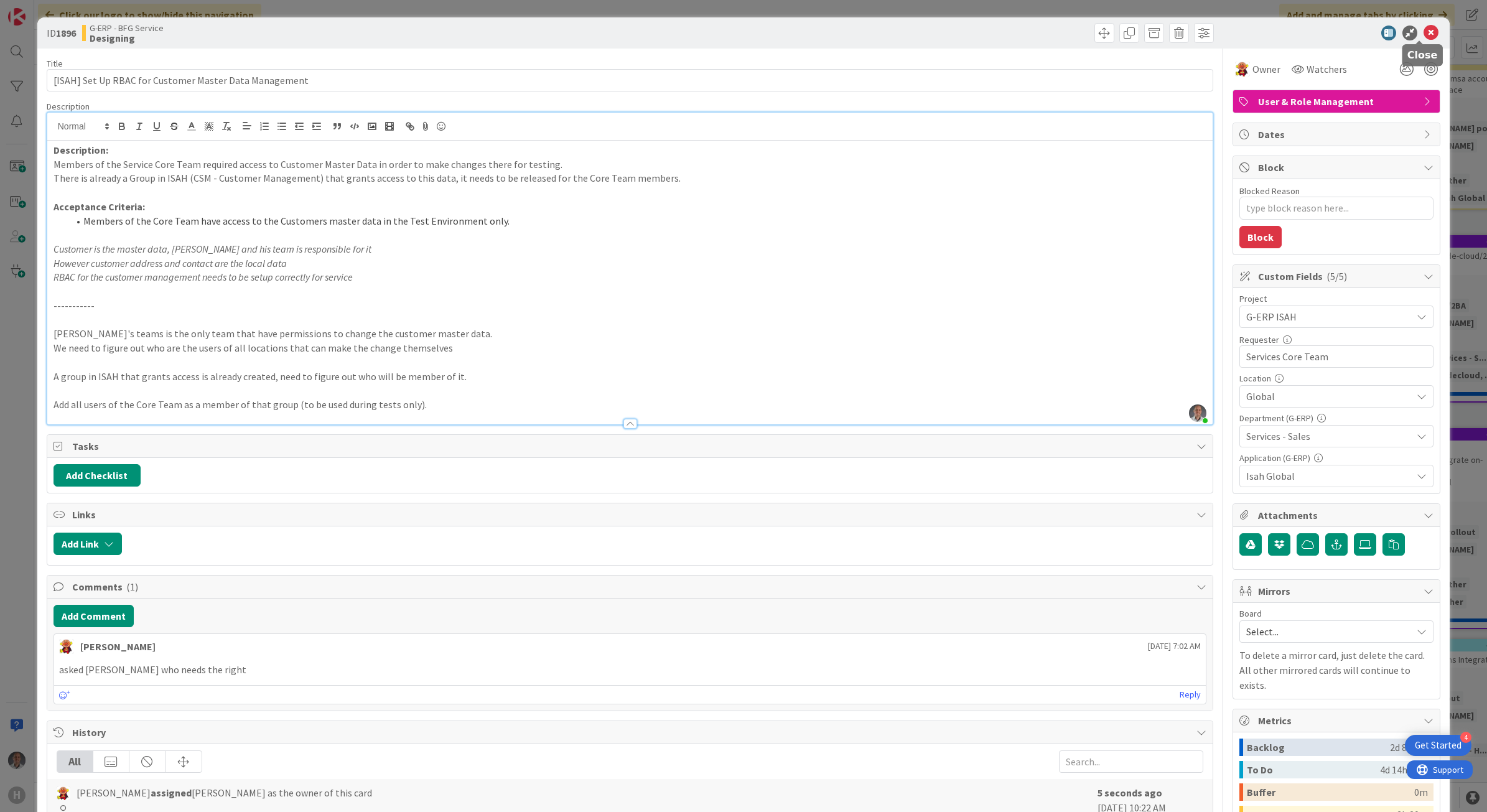
click at [1424, 36] on icon at bounding box center [1431, 33] width 15 height 15
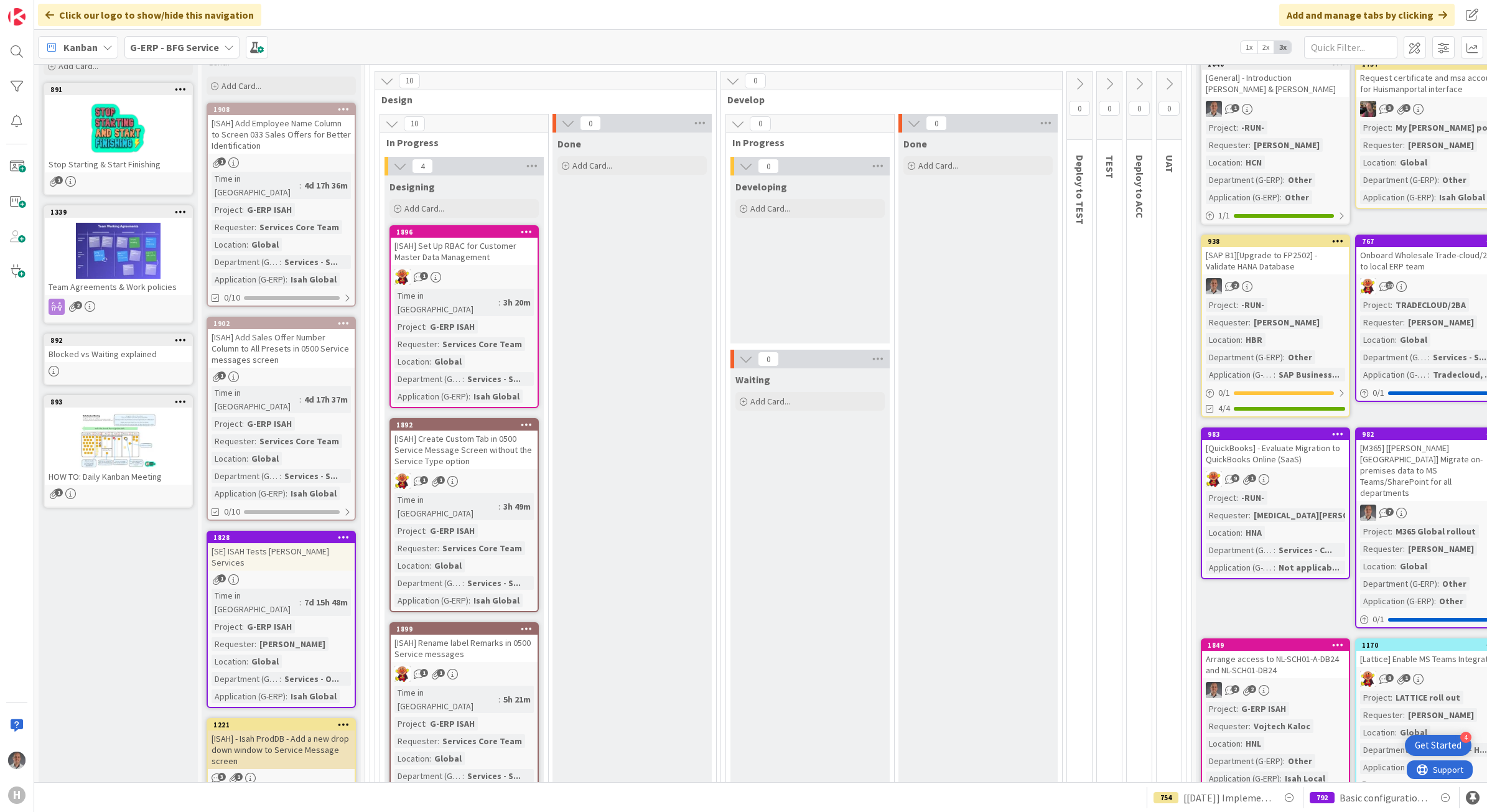
scroll to position [78, 0]
click at [312, 134] on div "[ISAH] Add Employee Name Column to Screen 033 Sales Offers for Better Identific…" at bounding box center [281, 135] width 147 height 39
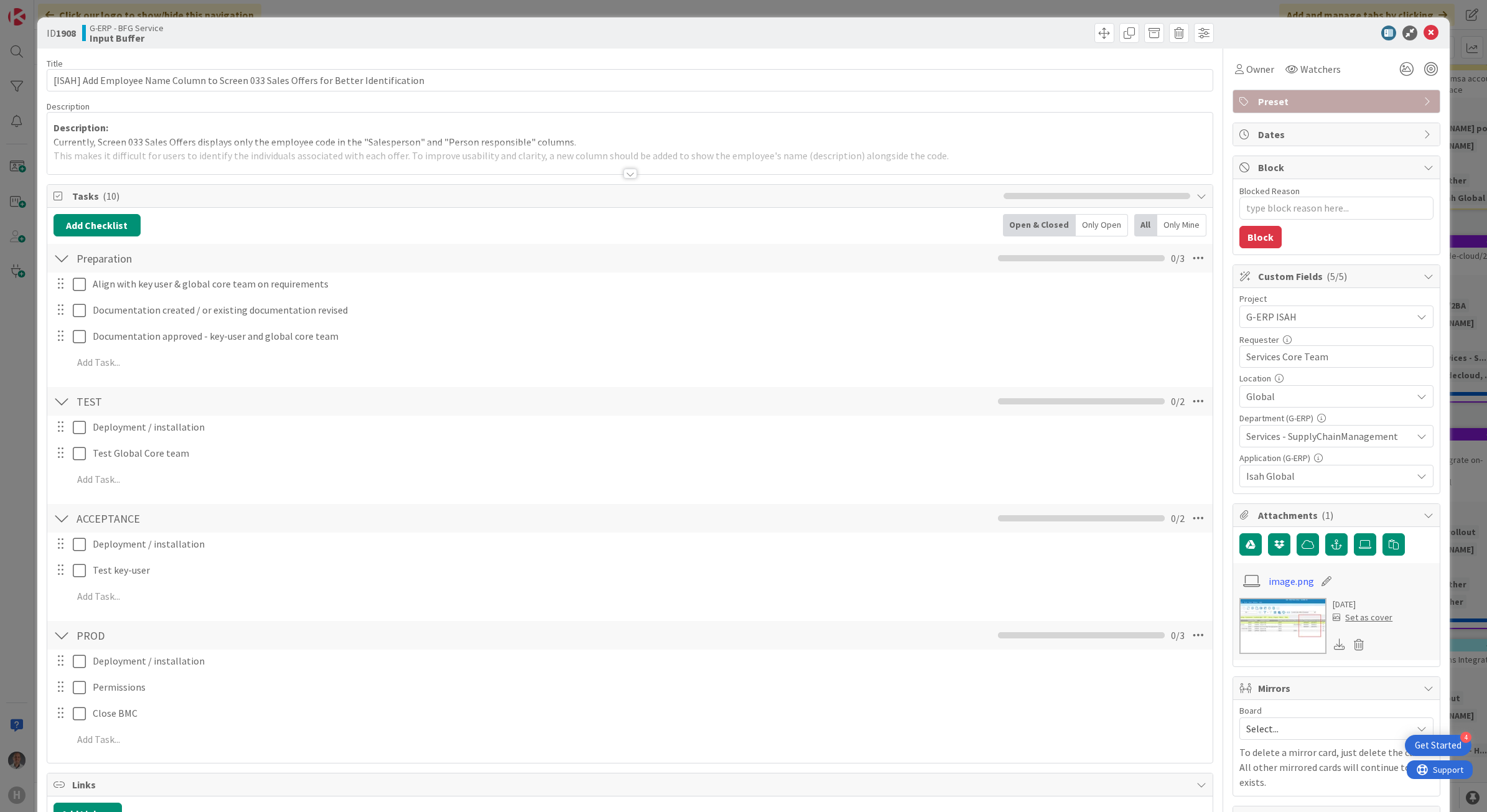
type textarea "x"
click at [623, 177] on div at bounding box center [630, 173] width 14 height 10
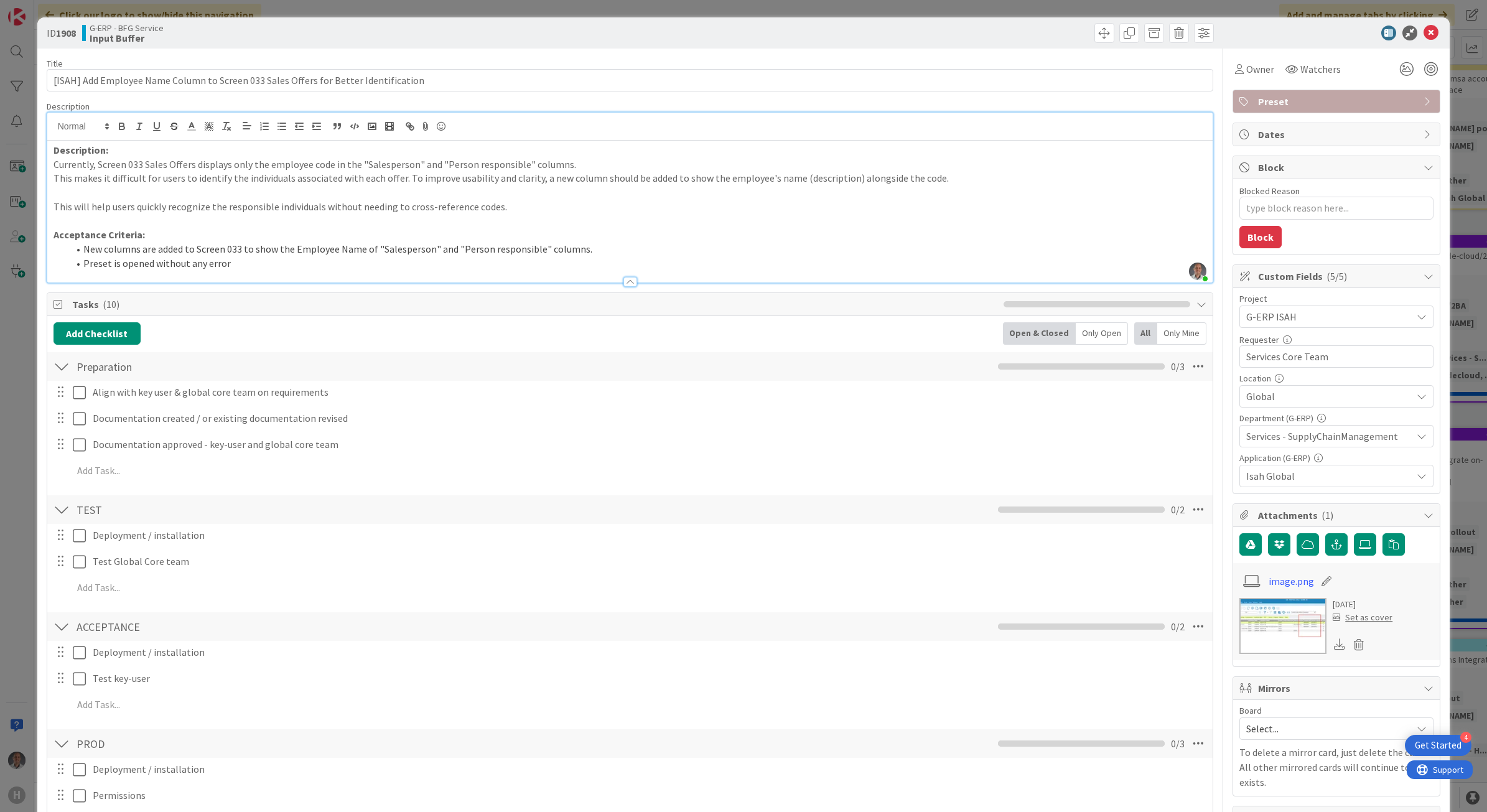
click at [1424, 31] on icon at bounding box center [1431, 33] width 15 height 15
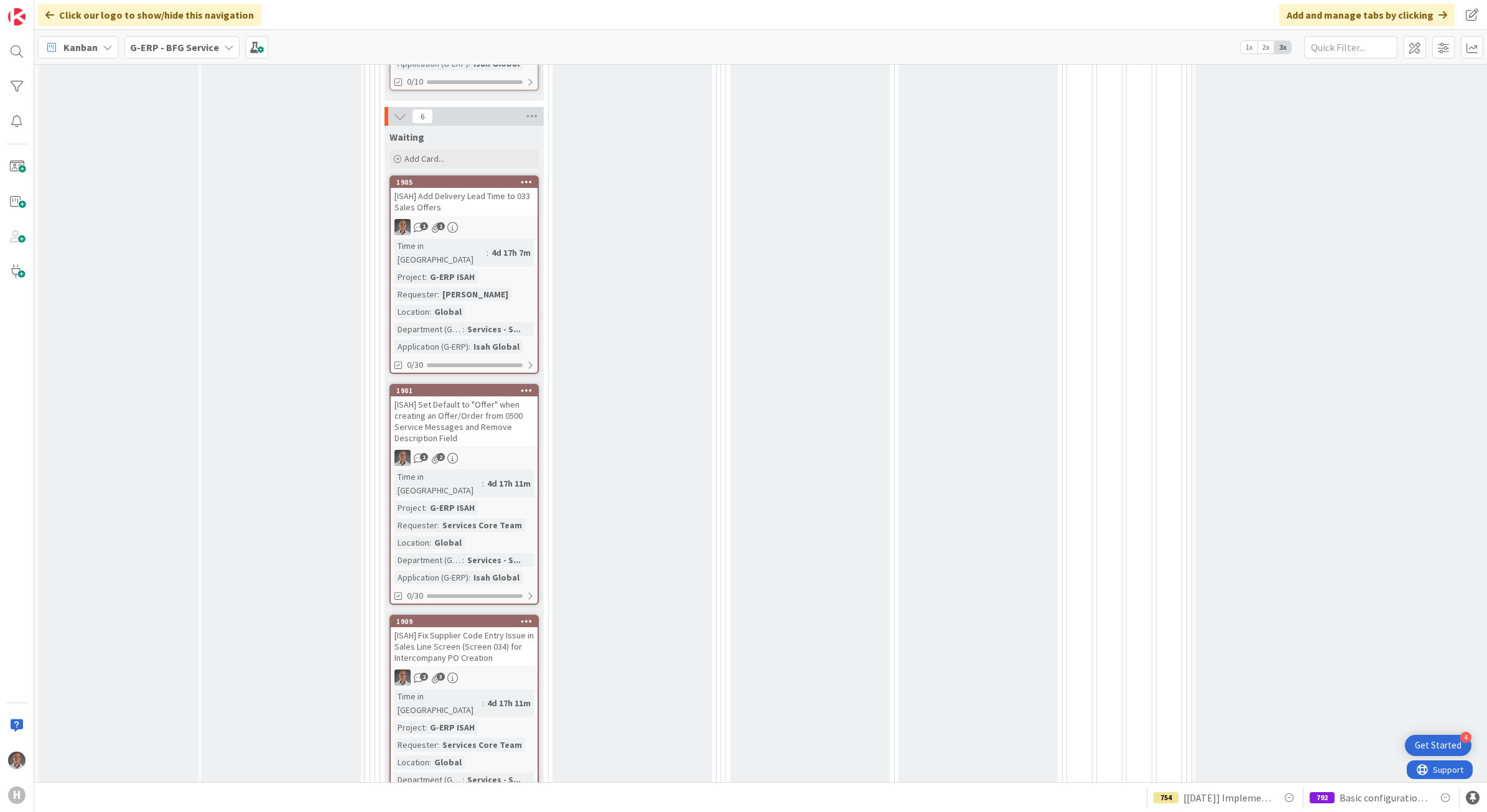
scroll to position [1010, 0]
click at [697, 409] on div "Done Add Card..." at bounding box center [632, 312] width 159 height 2223
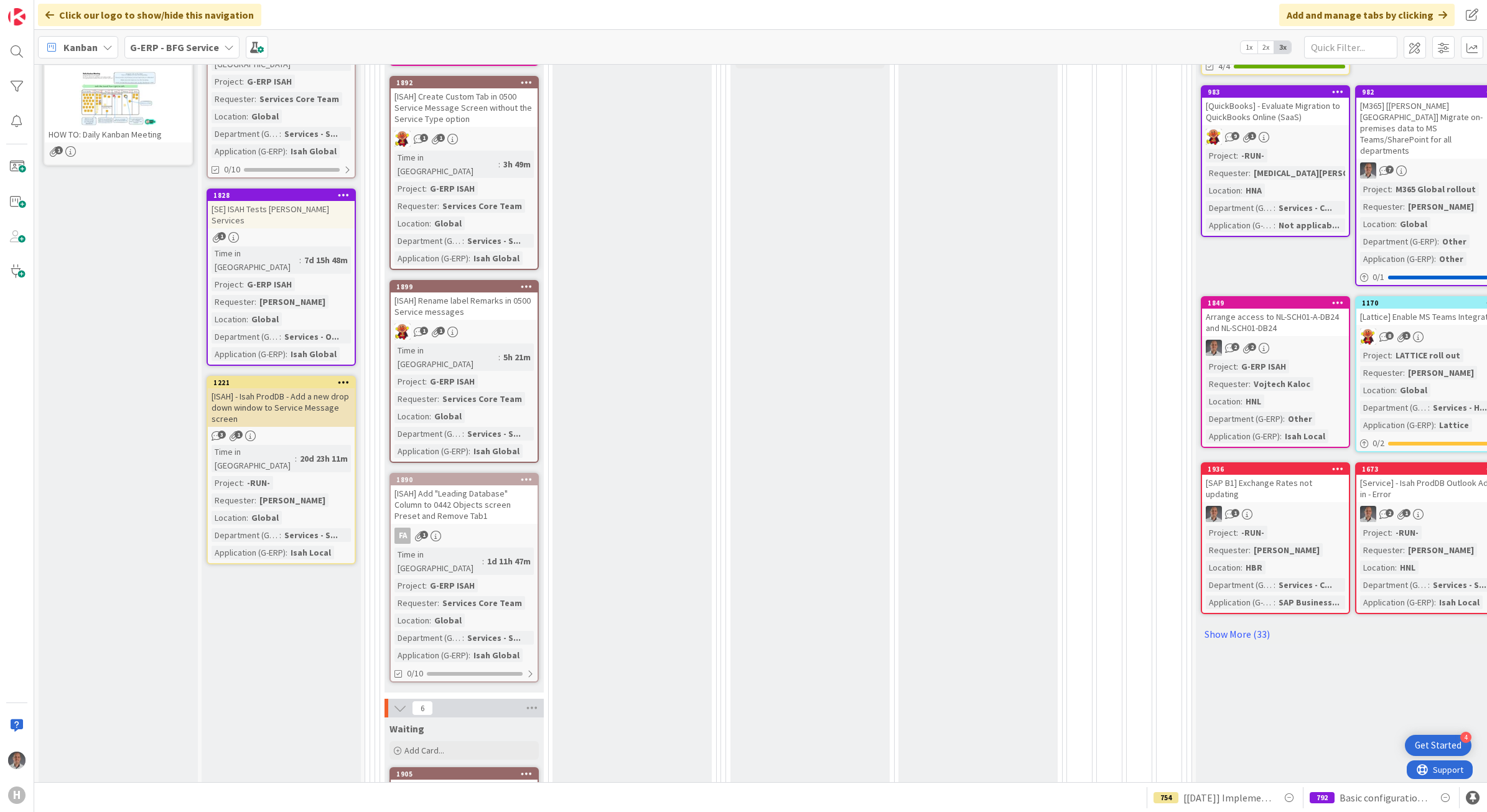
scroll to position [156, 0]
